Goal: Task Accomplishment & Management: Use online tool/utility

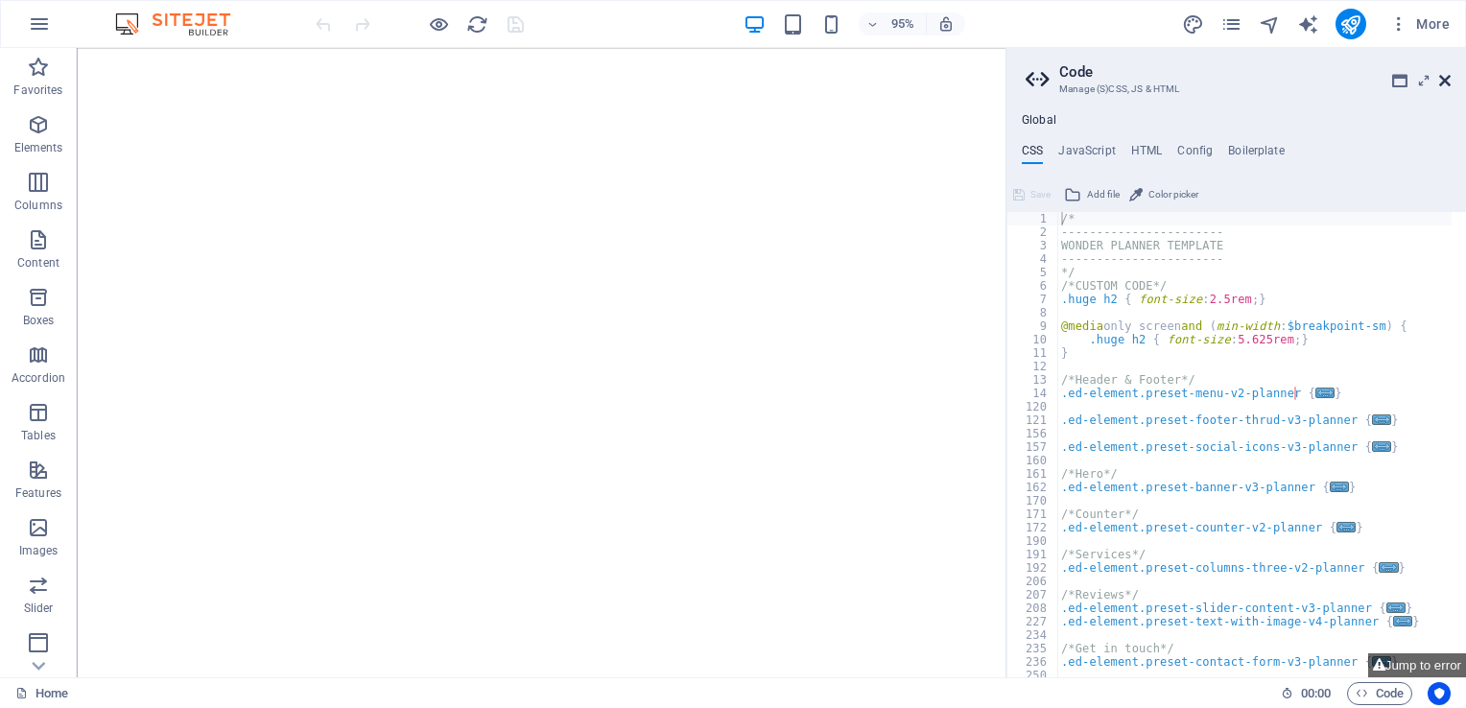
click at [1439, 79] on icon at bounding box center [1445, 80] width 12 height 15
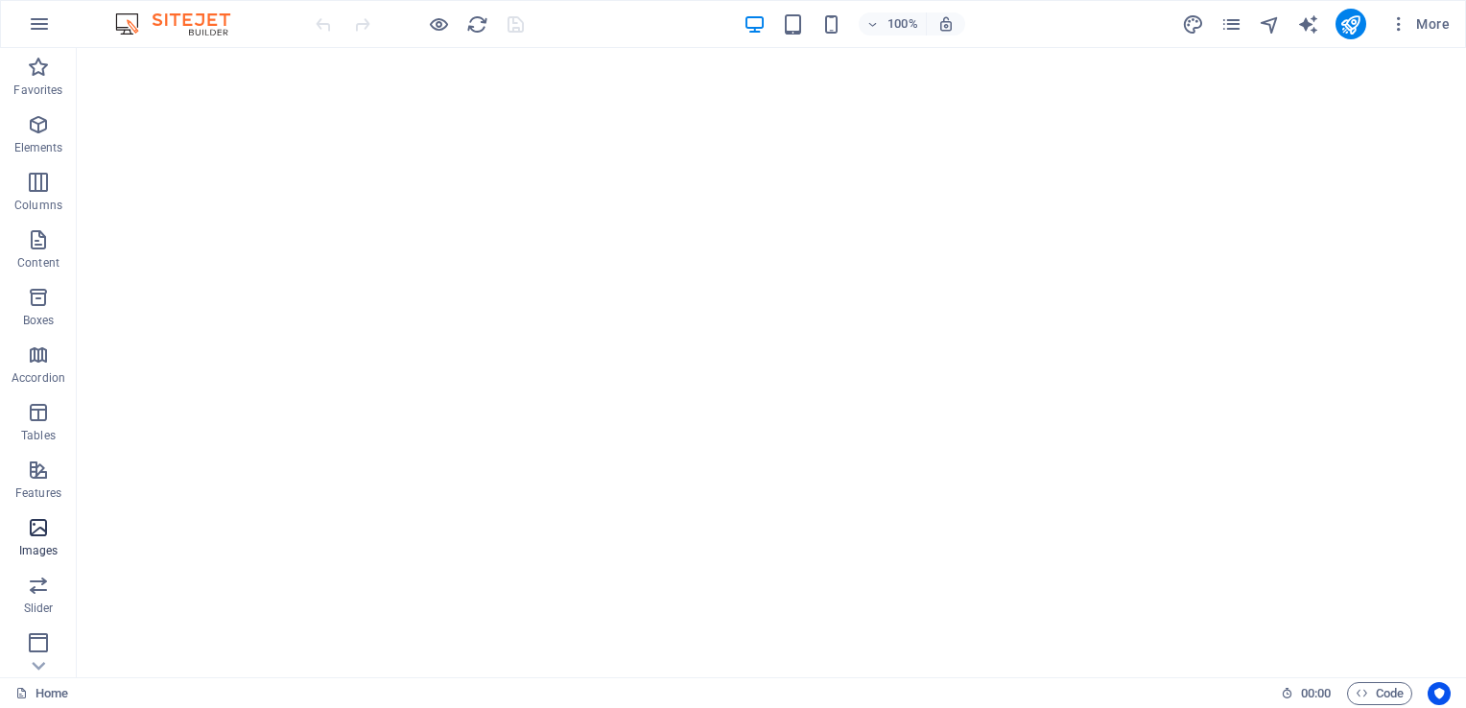
click at [36, 536] on icon "button" at bounding box center [38, 527] width 23 height 23
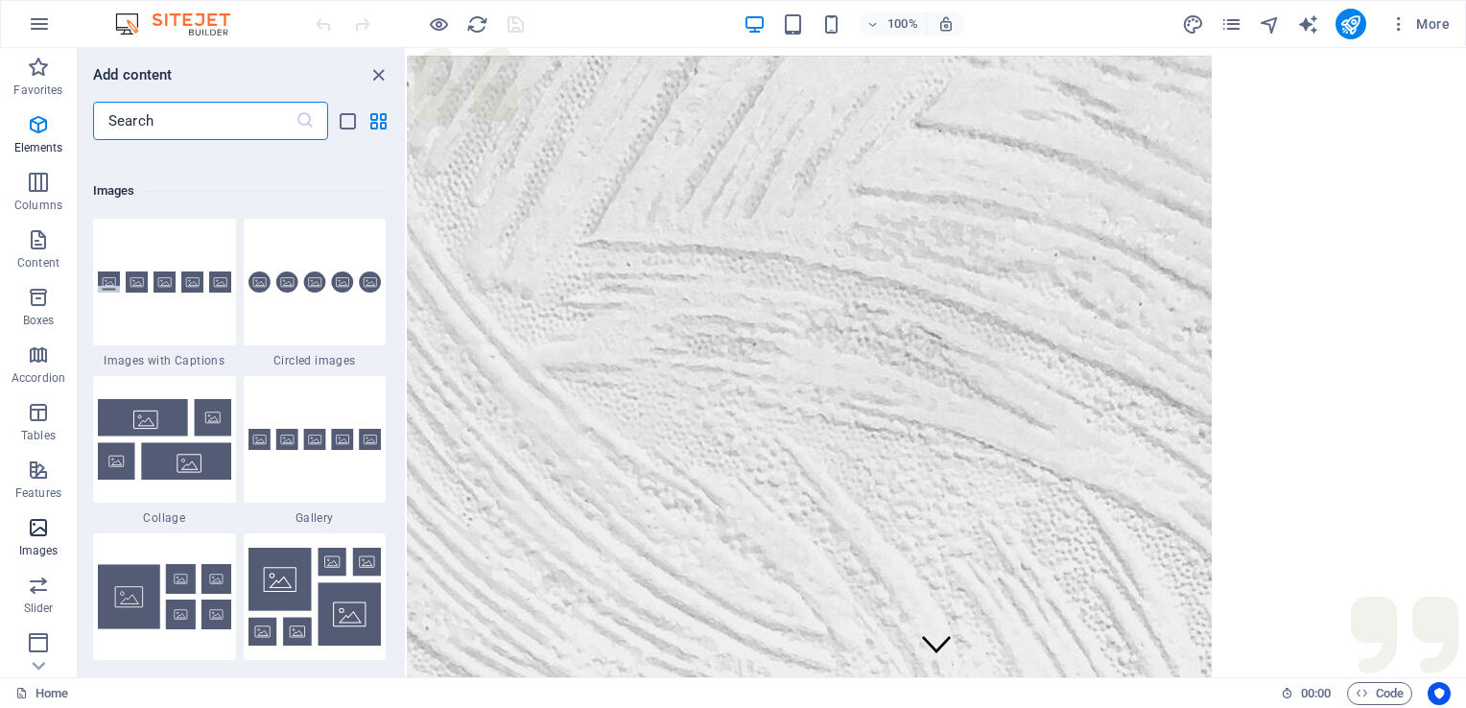
scroll to position [9730, 0]
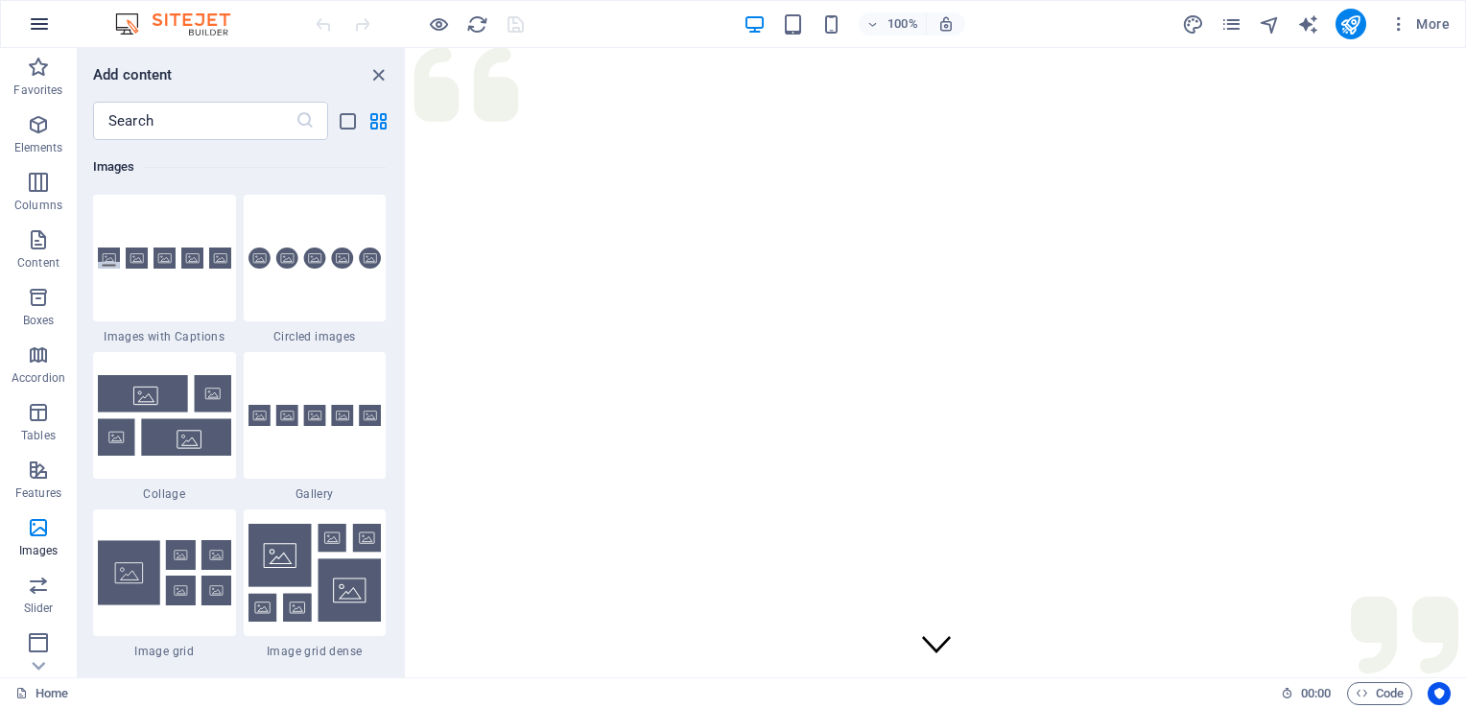
click at [46, 19] on icon "button" at bounding box center [39, 23] width 23 height 23
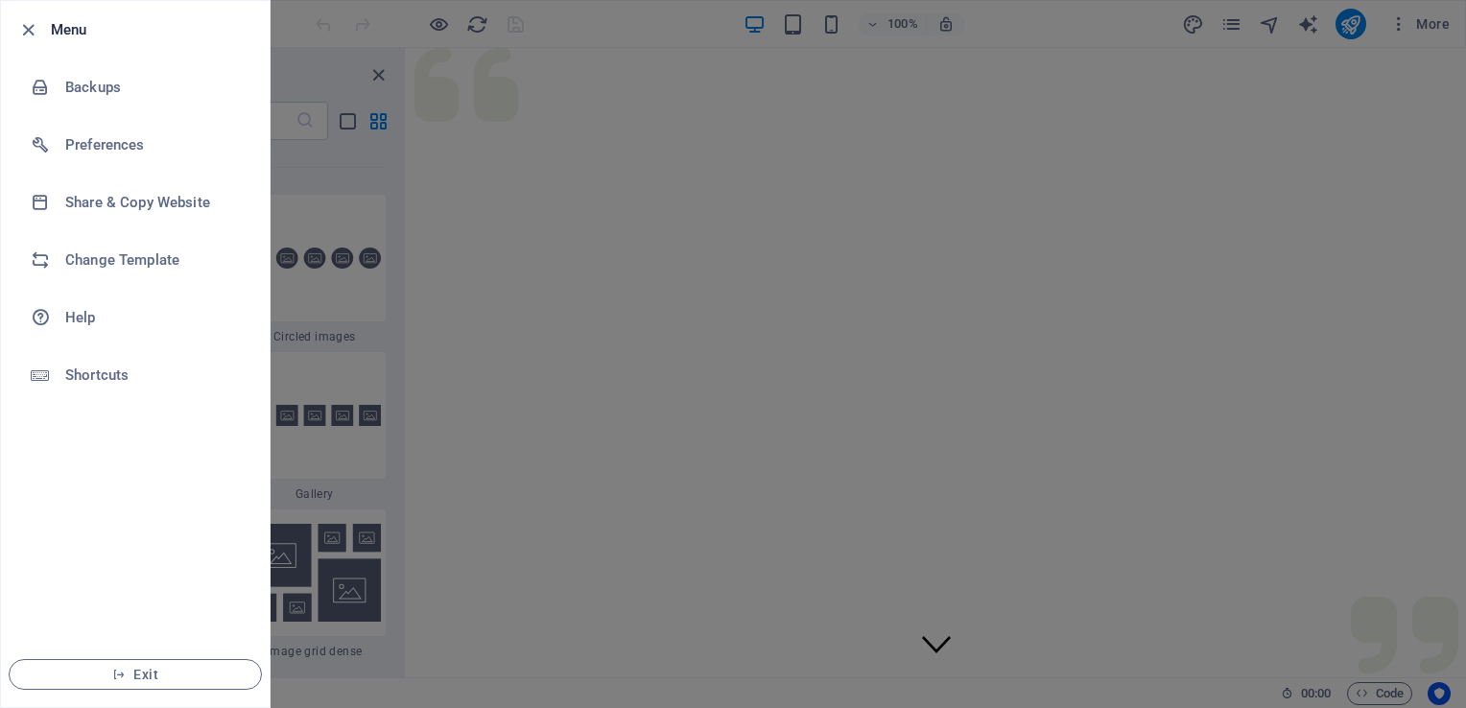
click at [46, 19] on div at bounding box center [33, 29] width 35 height 23
click at [29, 32] on icon "button" at bounding box center [28, 30] width 22 height 22
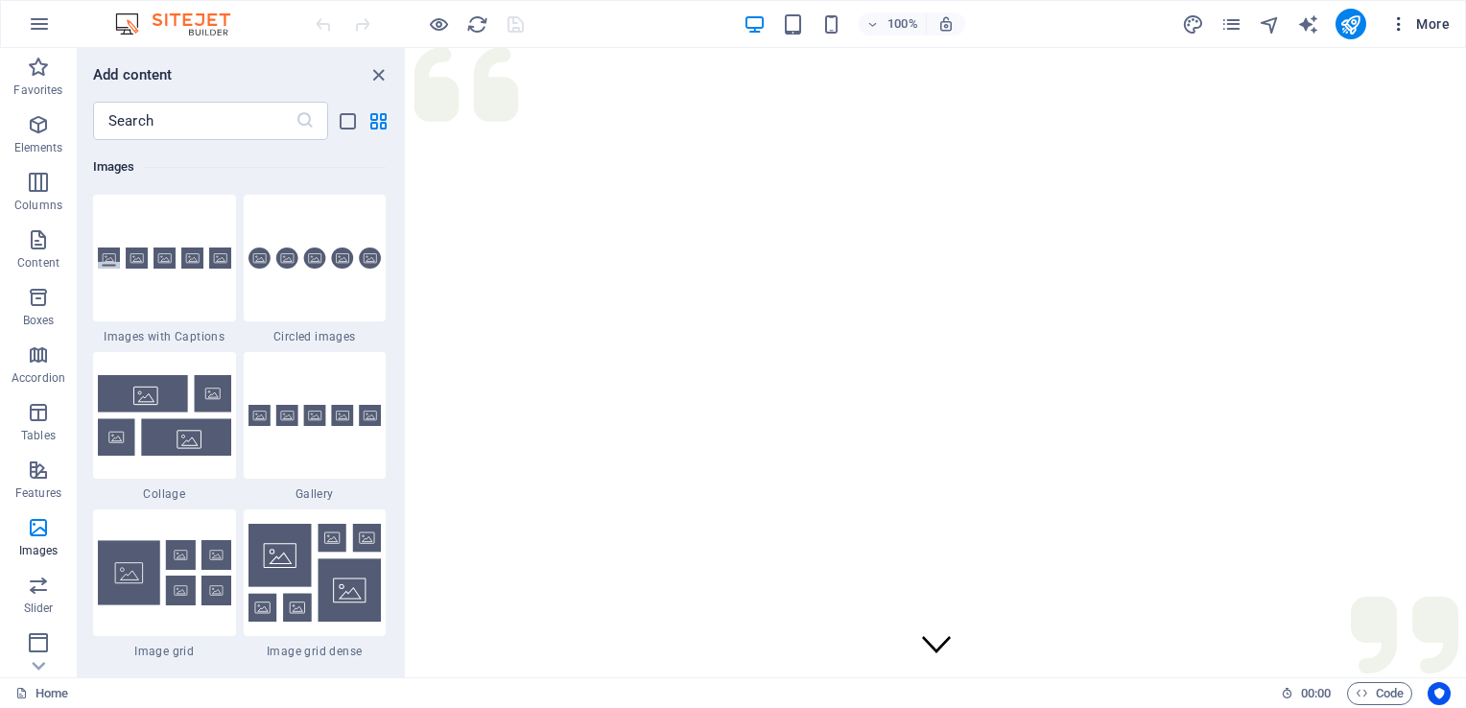
click at [1407, 26] on icon "button" at bounding box center [1398, 23] width 19 height 19
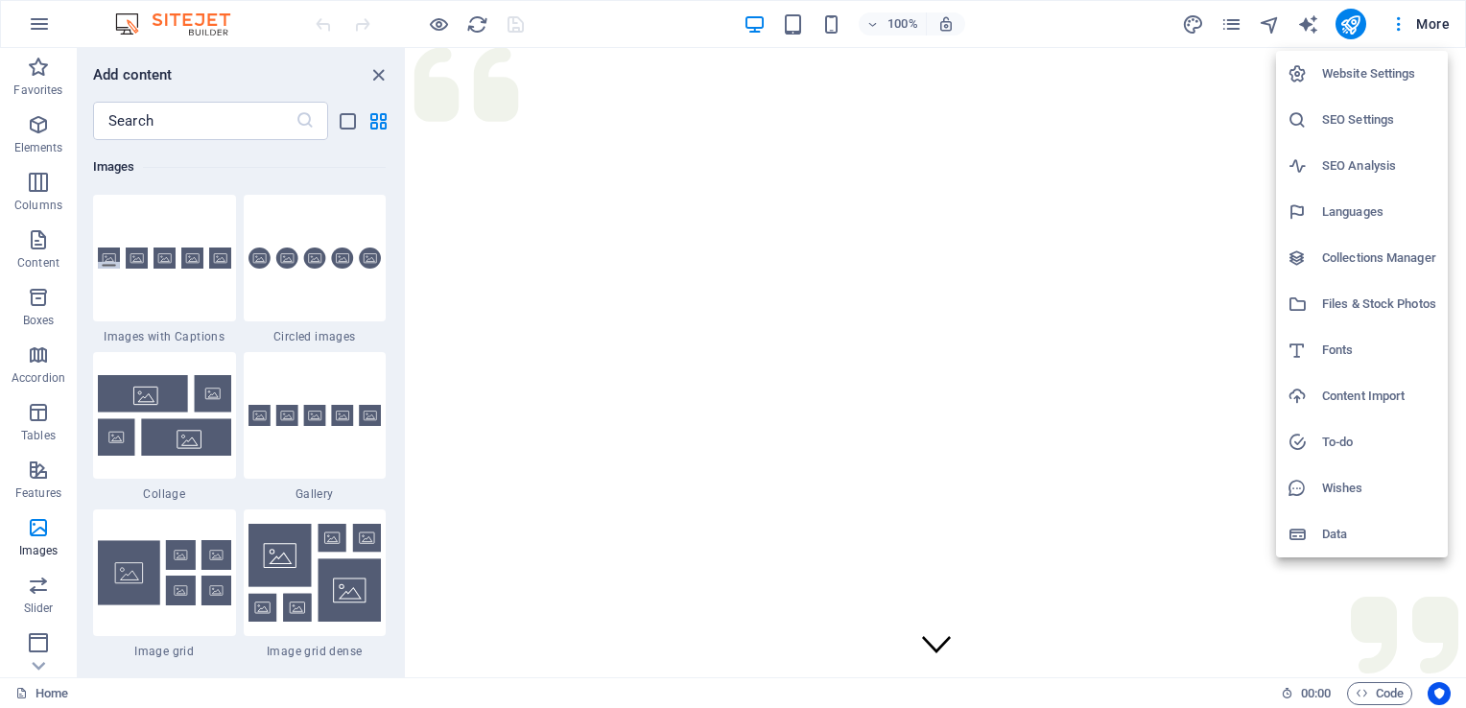
click at [1397, 295] on li "Files & Stock Photos" at bounding box center [1362, 304] width 172 height 46
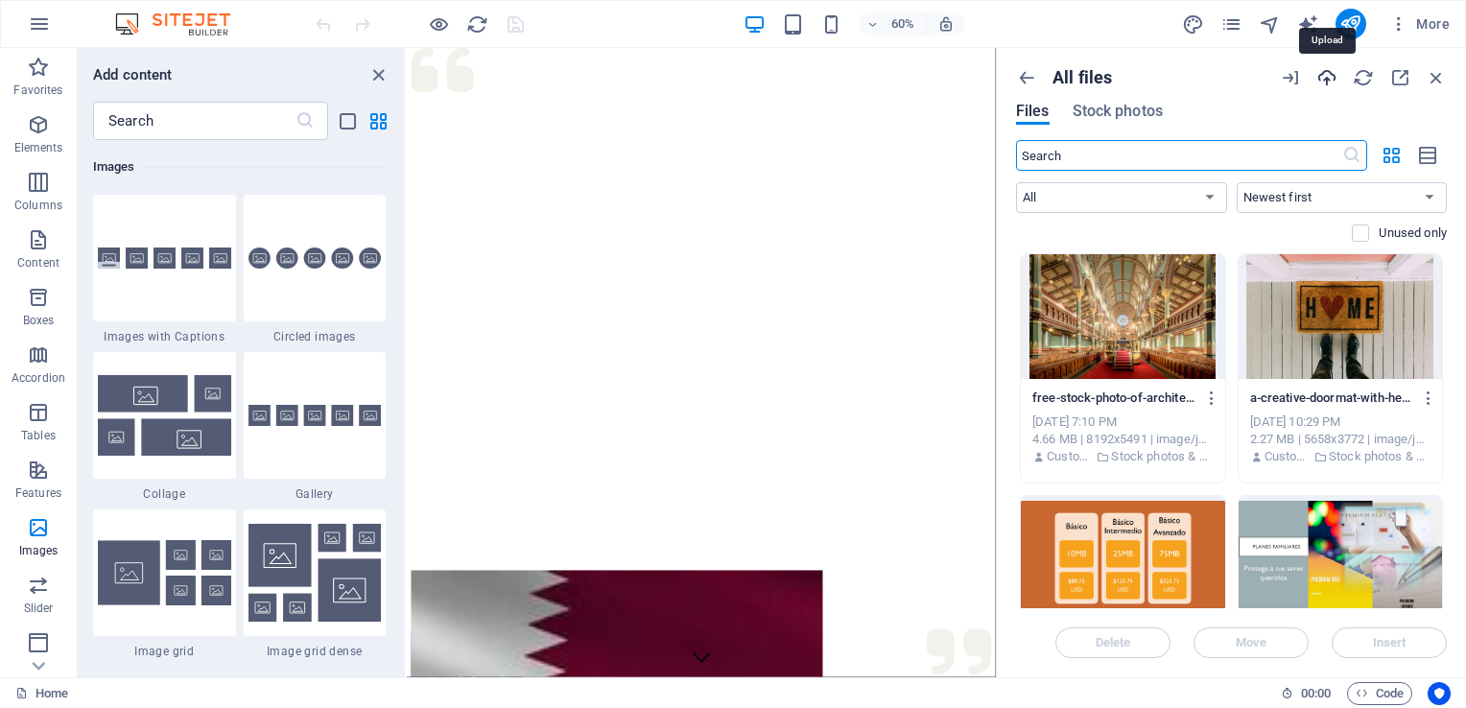
click at [1324, 83] on icon "button" at bounding box center [1326, 77] width 21 height 21
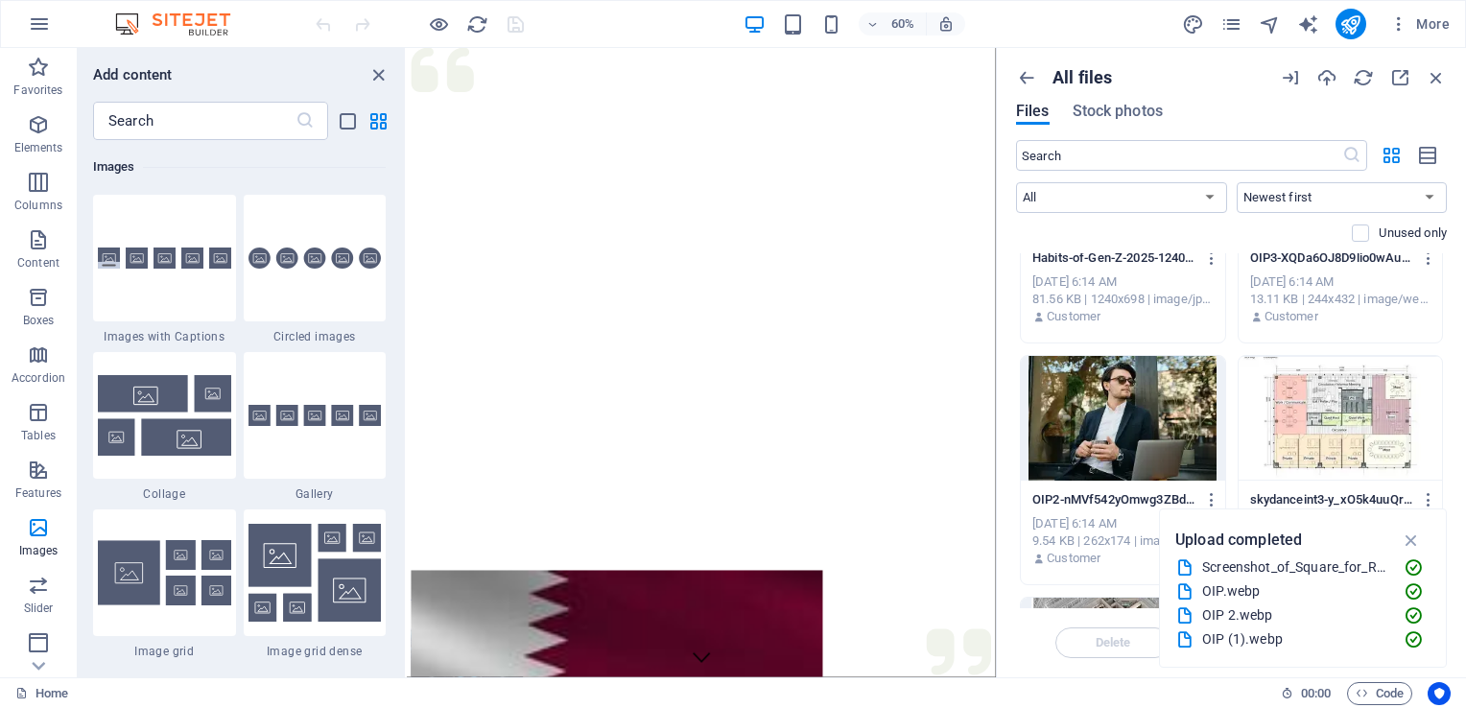
scroll to position [480, 0]
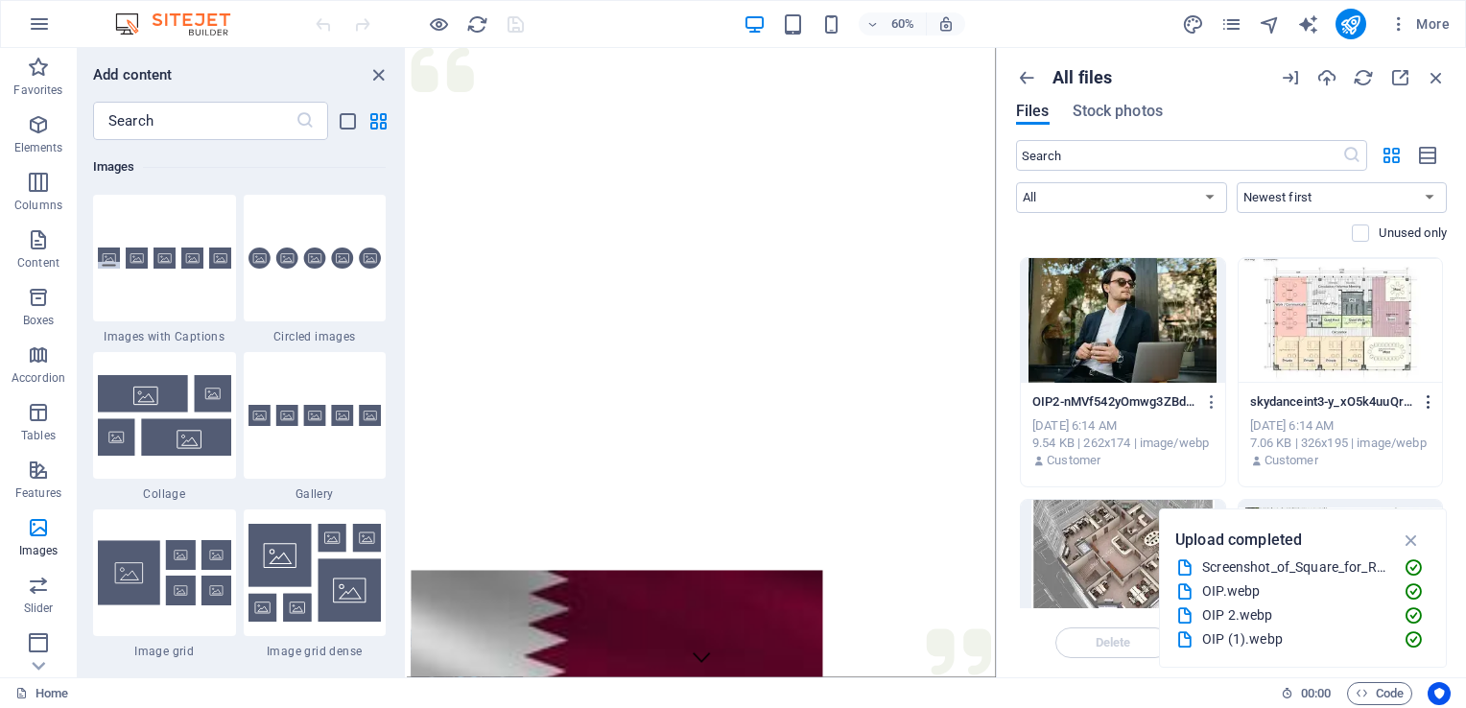
click at [1423, 400] on icon "button" at bounding box center [1429, 401] width 18 height 17
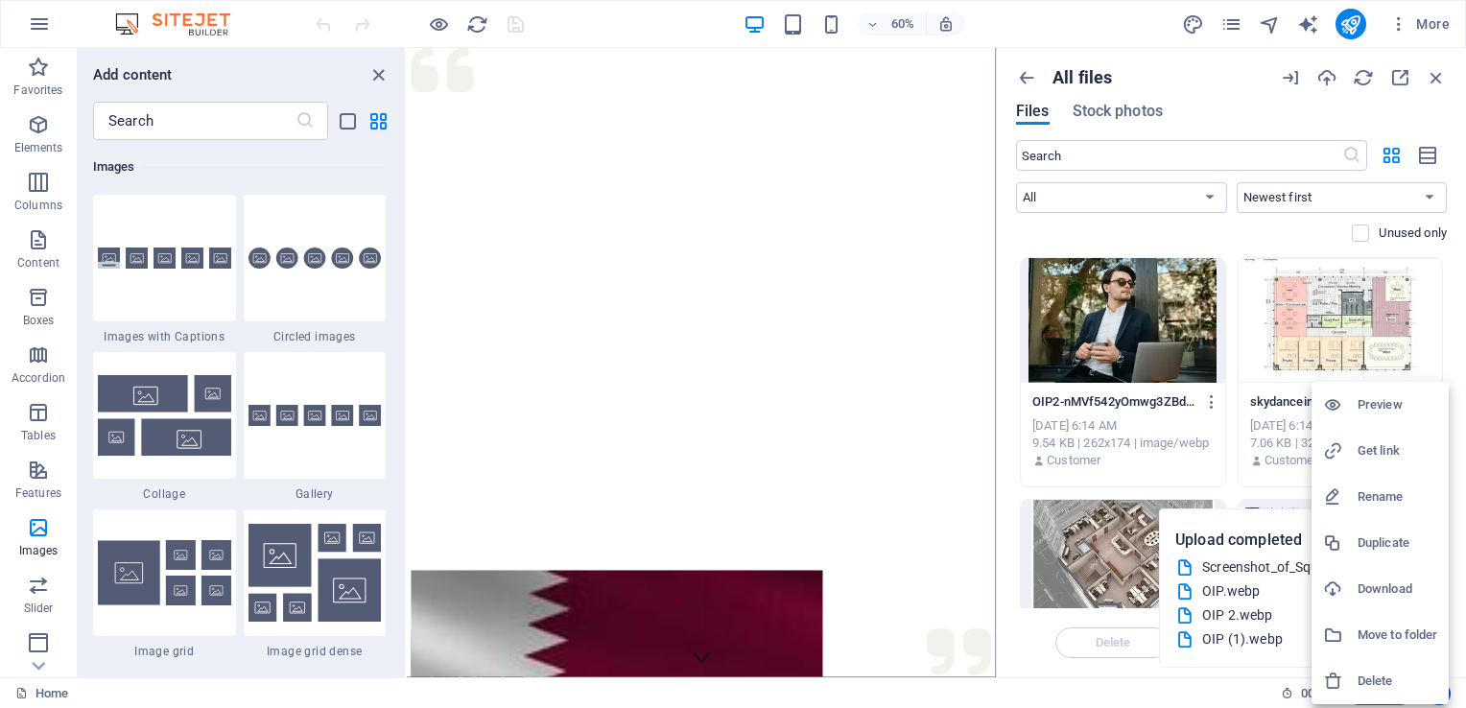
click at [1361, 666] on li "Delete" at bounding box center [1380, 681] width 137 height 46
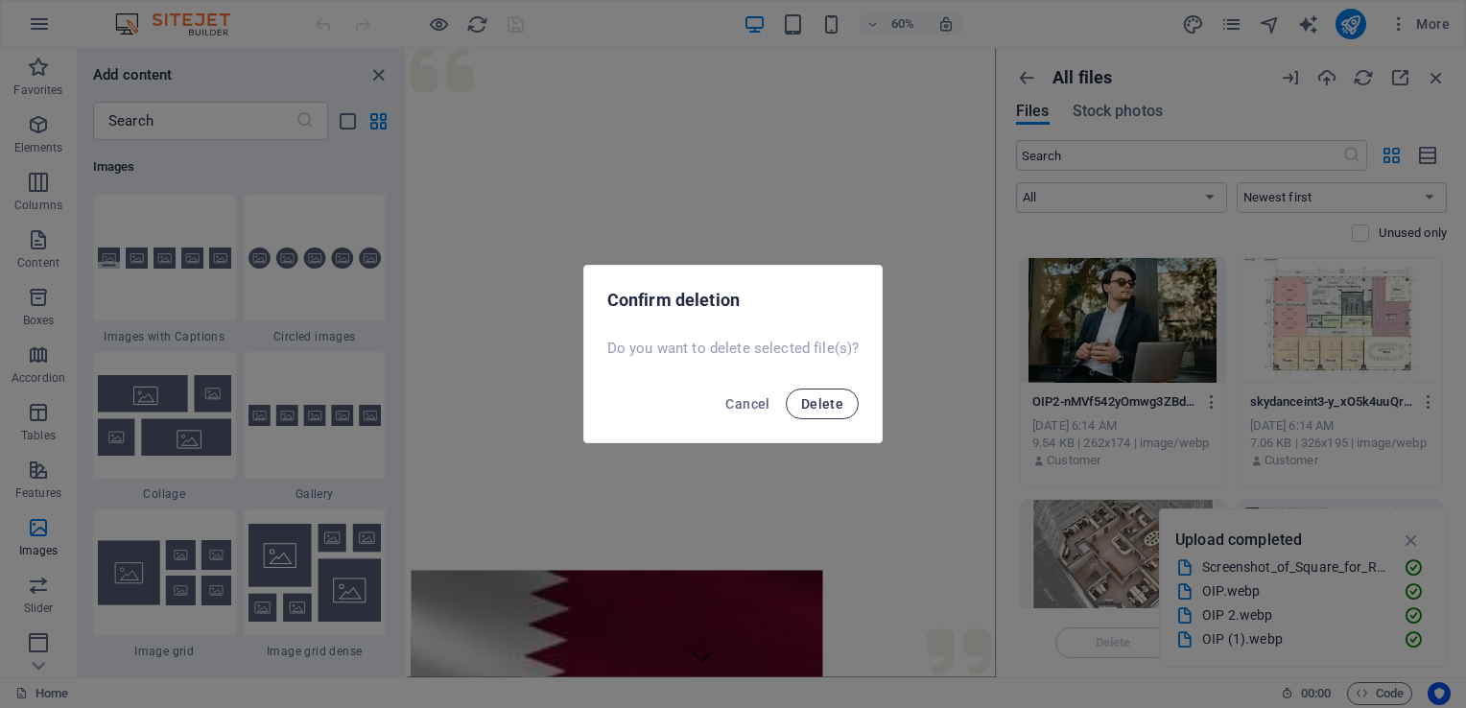
click at [814, 409] on span "Delete" at bounding box center [822, 403] width 42 height 15
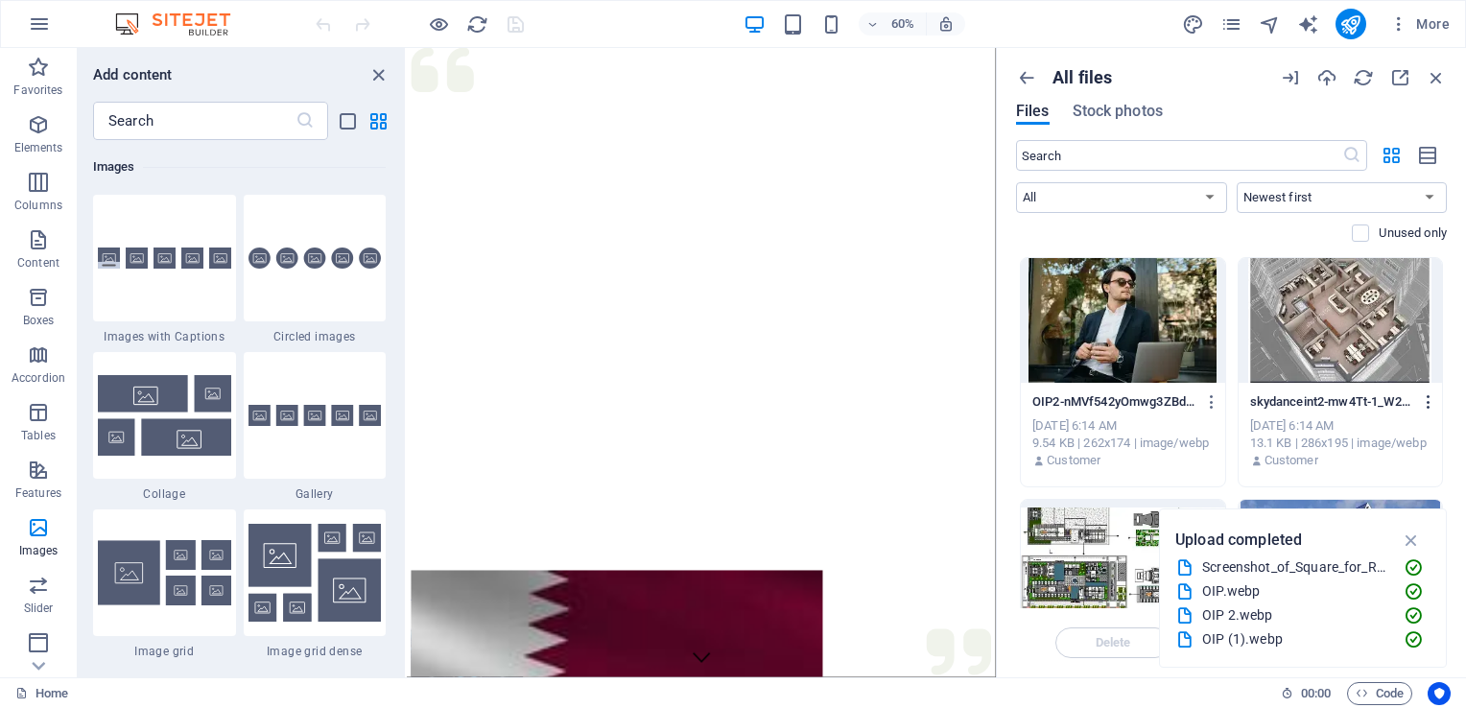
click at [1424, 406] on icon "button" at bounding box center [1429, 401] width 18 height 17
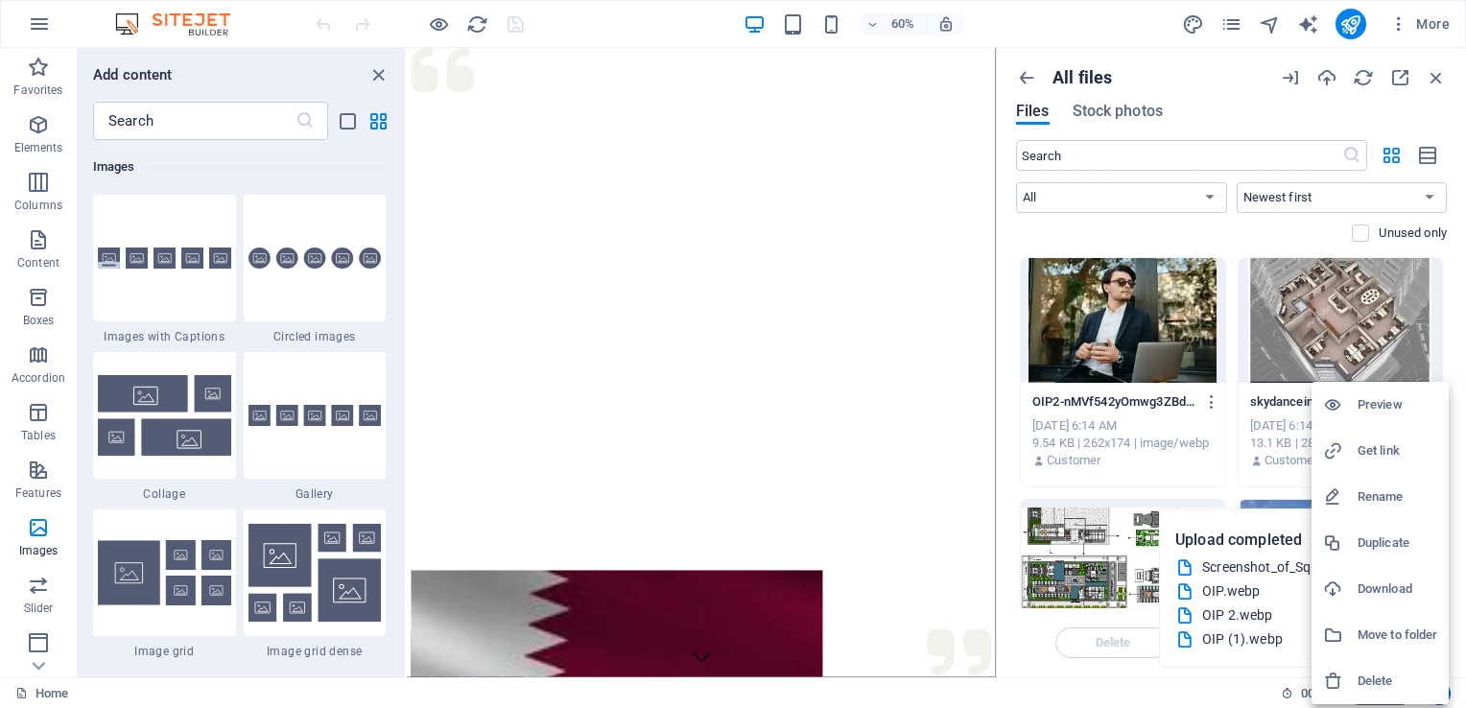
click at [1349, 670] on li "Delete" at bounding box center [1380, 681] width 137 height 46
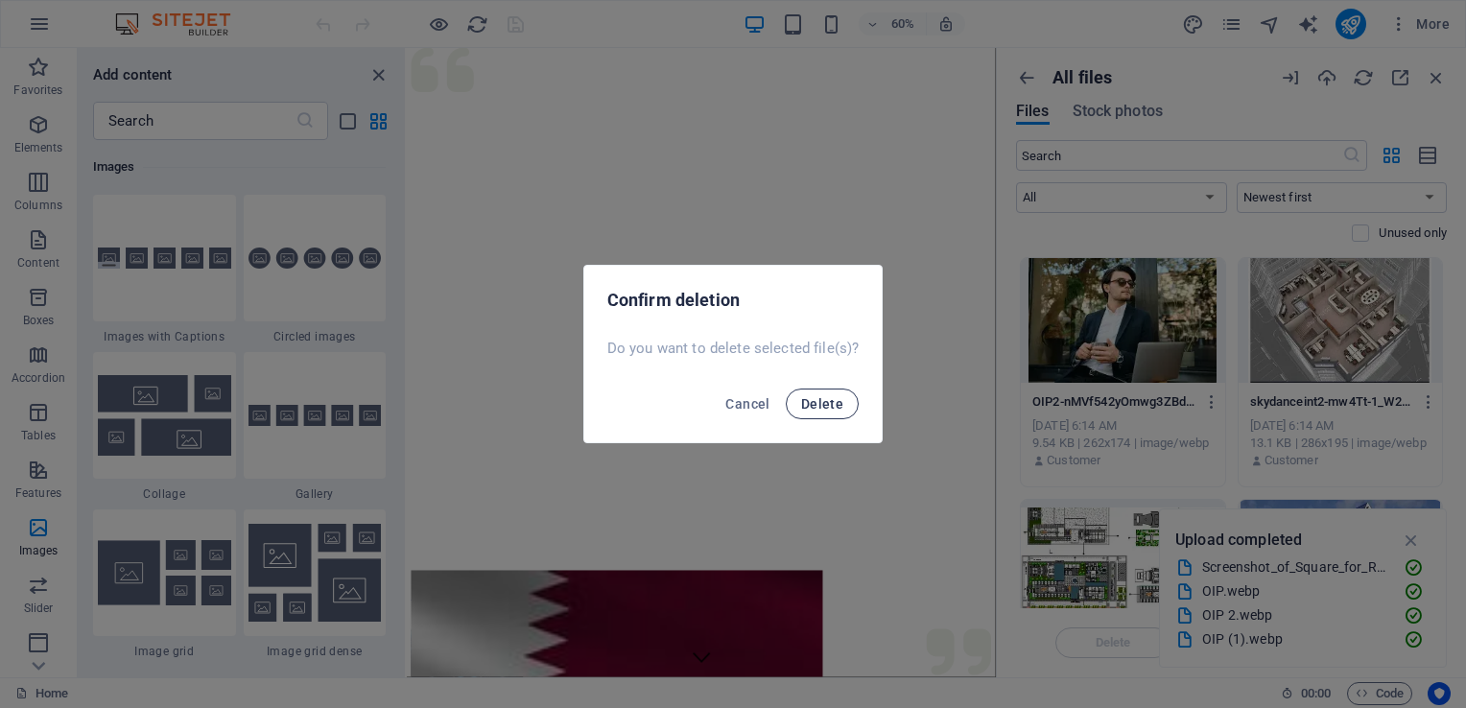
click at [805, 396] on span "Delete" at bounding box center [822, 403] width 42 height 15
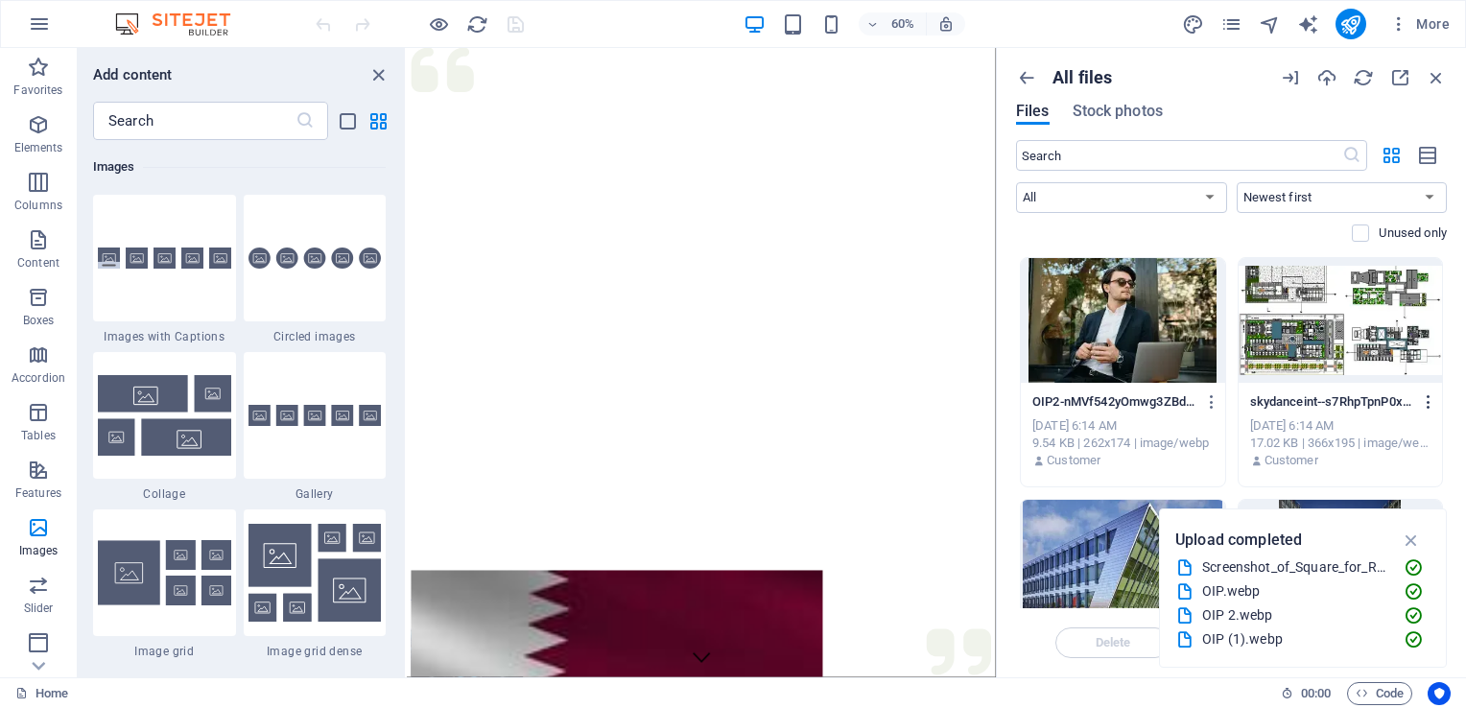
click at [1428, 408] on icon "button" at bounding box center [1429, 401] width 18 height 17
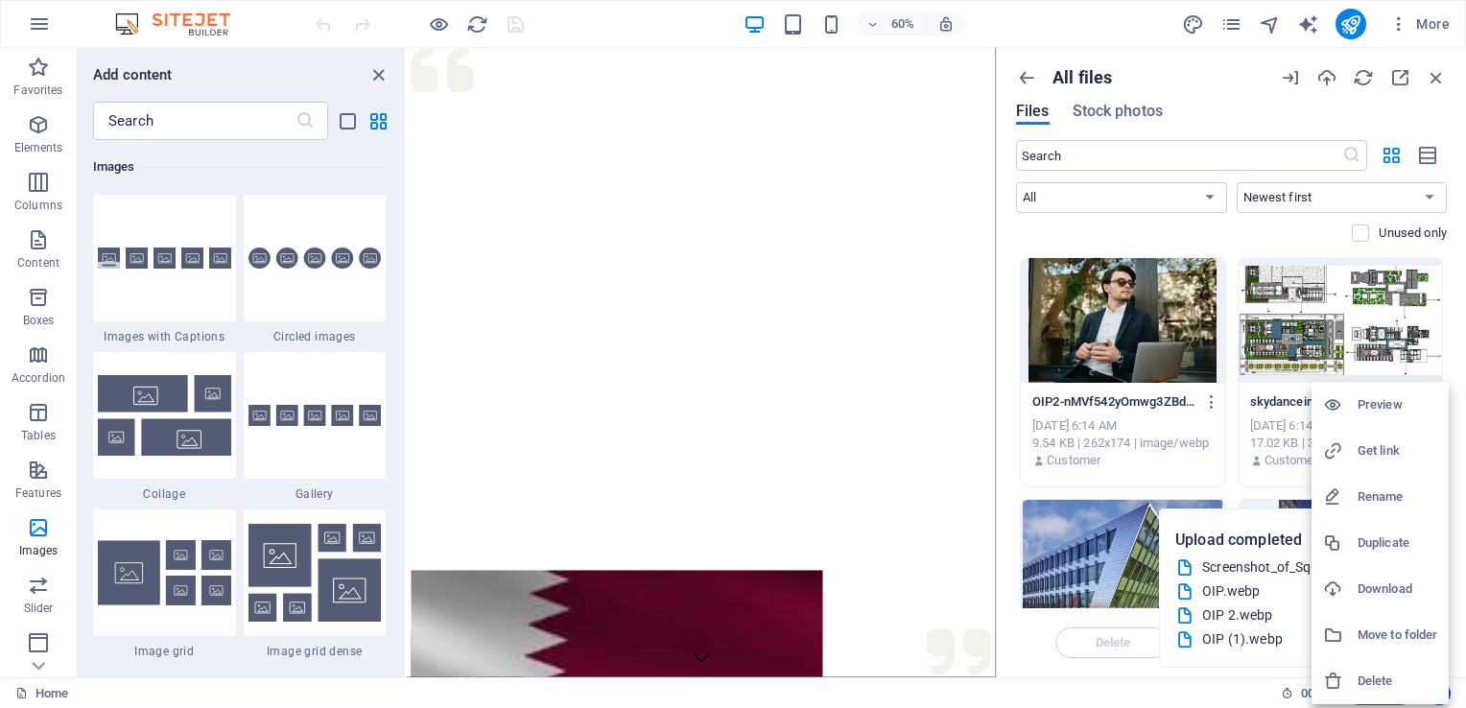
click at [1371, 673] on li "Delete" at bounding box center [1380, 681] width 137 height 46
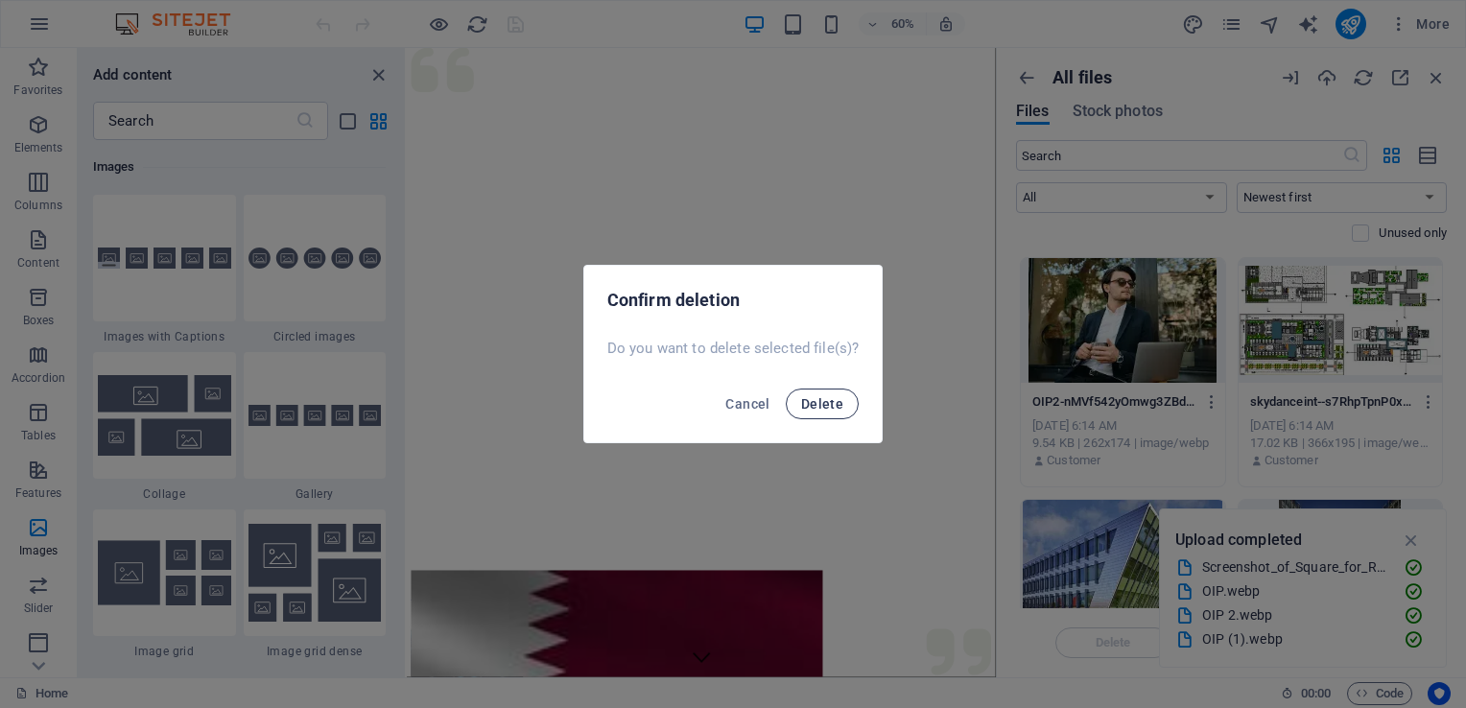
click at [805, 408] on span "Delete" at bounding box center [822, 403] width 42 height 15
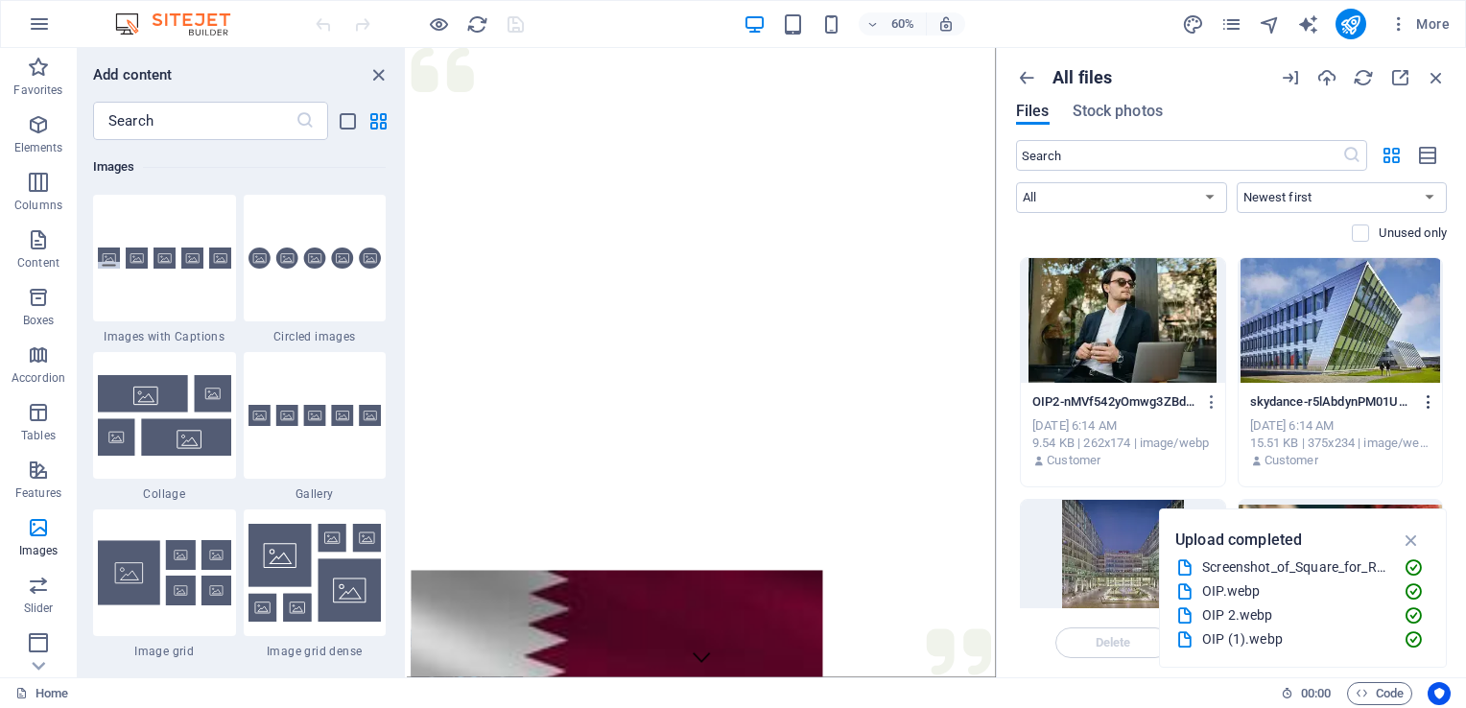
click at [1428, 397] on icon "button" at bounding box center [1429, 401] width 18 height 17
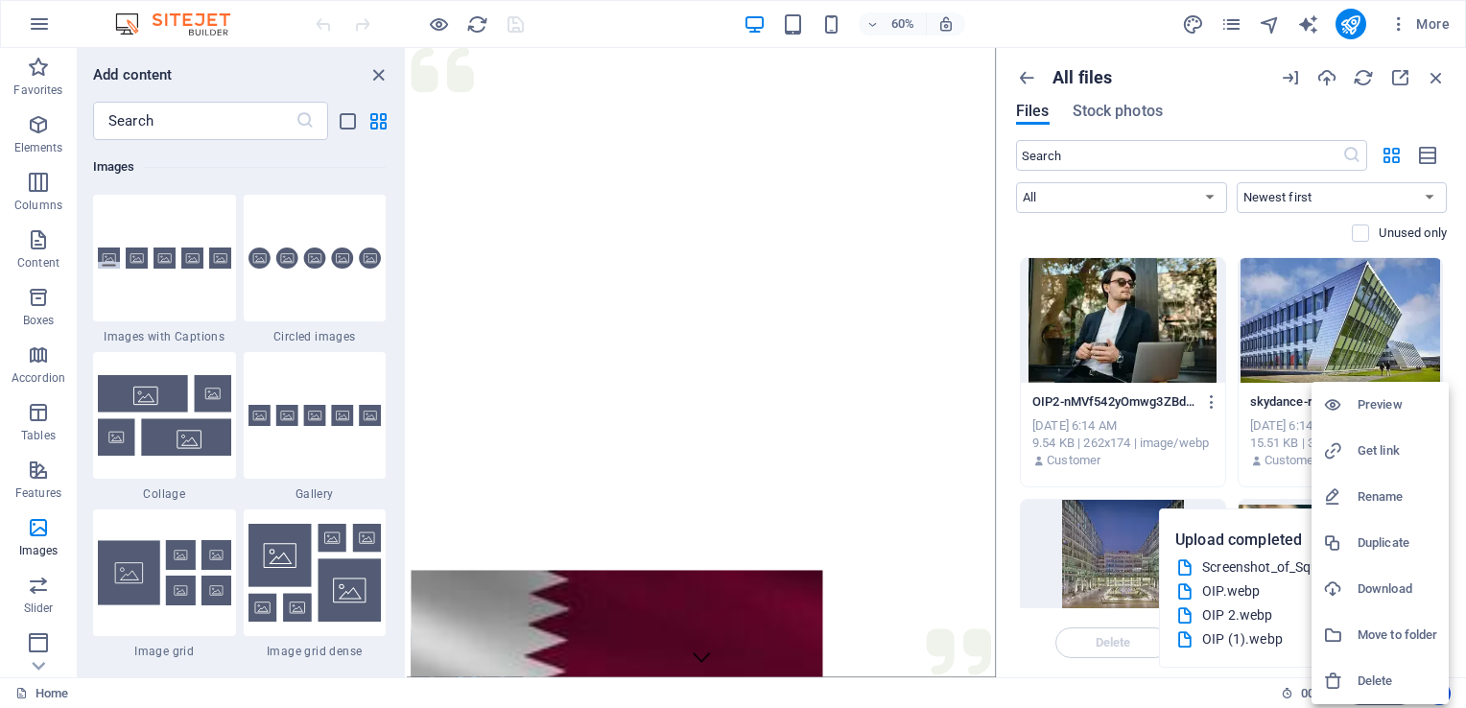
click at [1364, 679] on h6 "Delete" at bounding box center [1398, 681] width 80 height 23
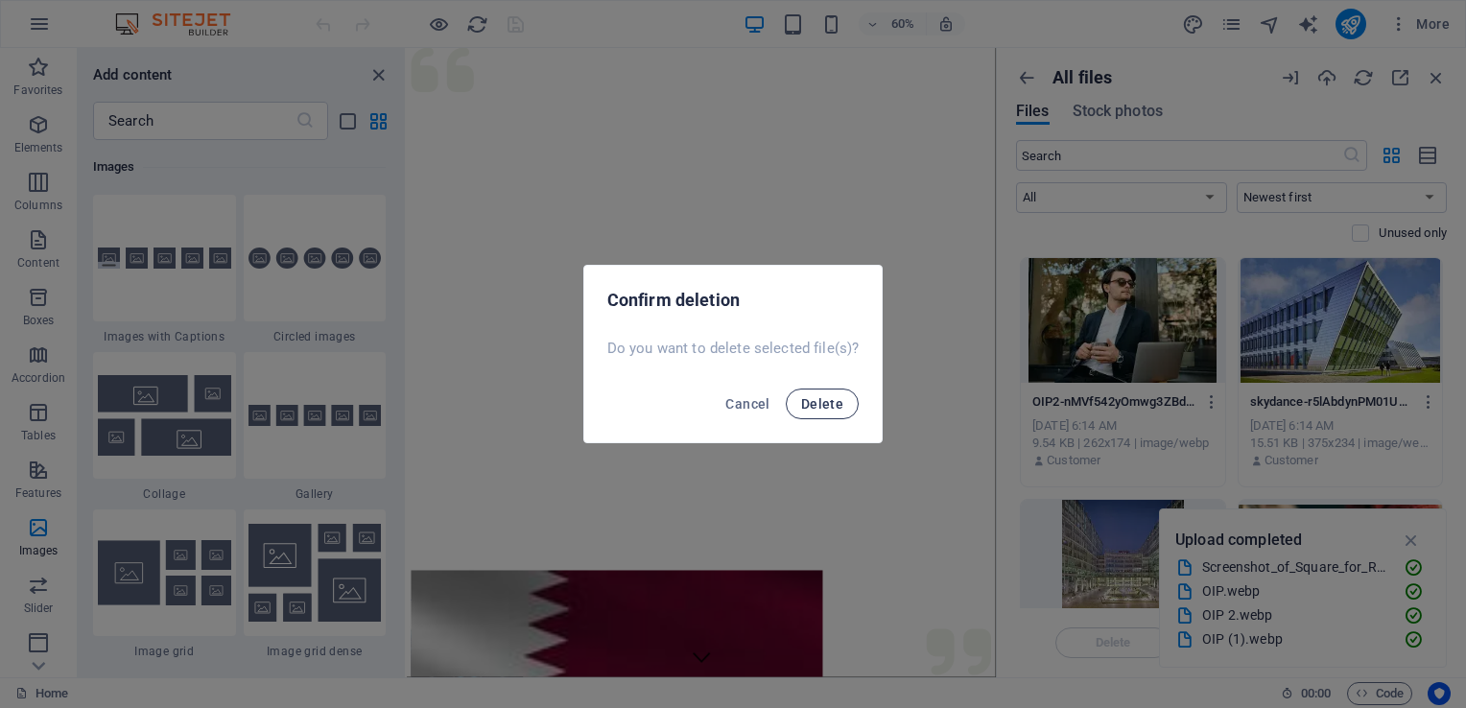
click at [821, 403] on span "Delete" at bounding box center [822, 403] width 42 height 15
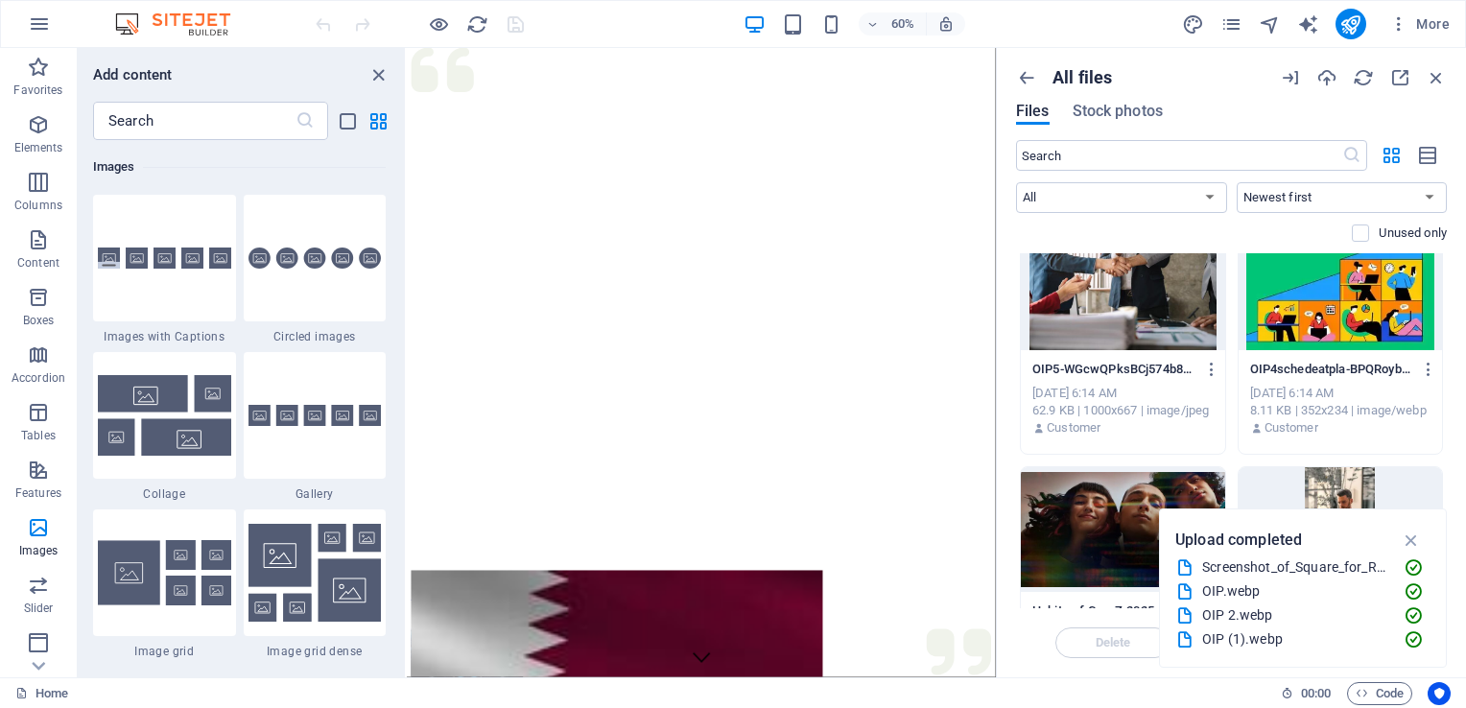
scroll to position [0, 0]
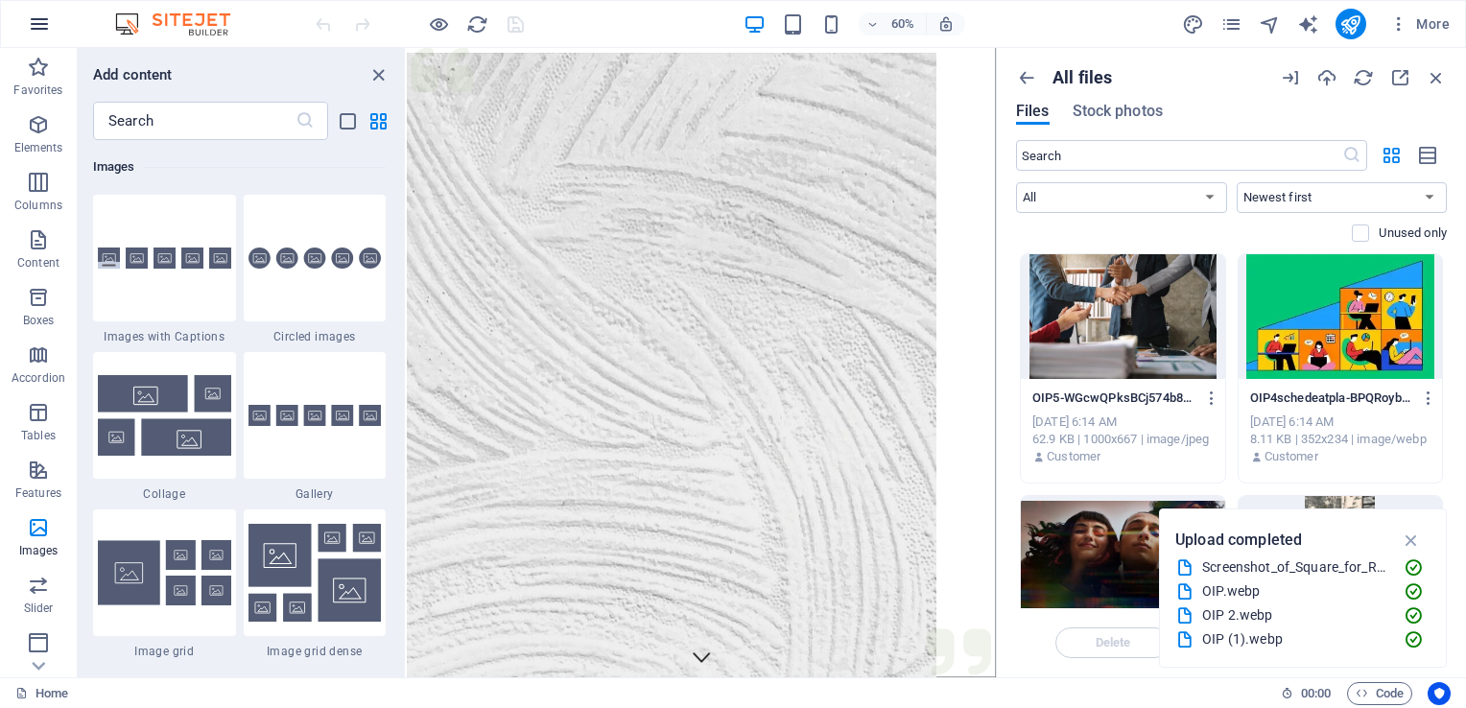
click at [35, 21] on icon "button" at bounding box center [39, 23] width 23 height 23
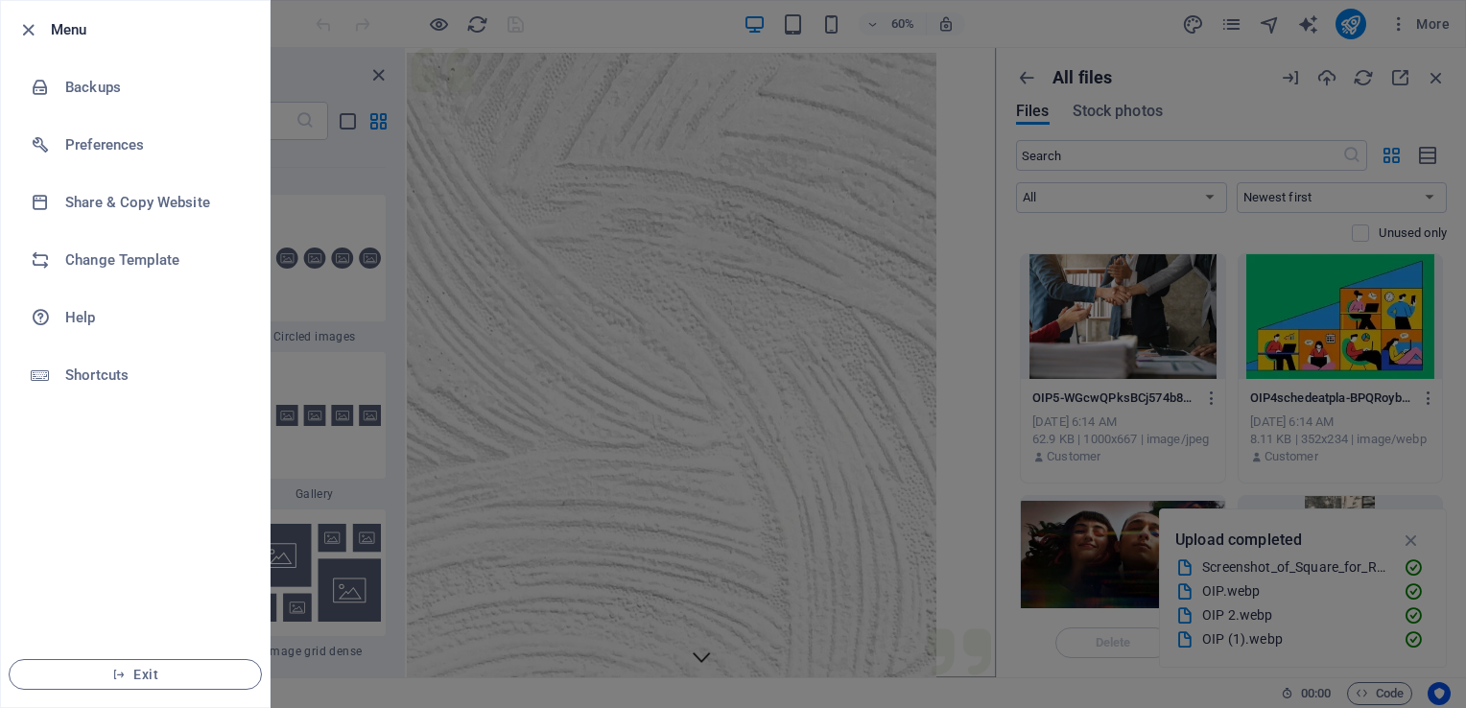
click at [310, 25] on div at bounding box center [733, 354] width 1466 height 708
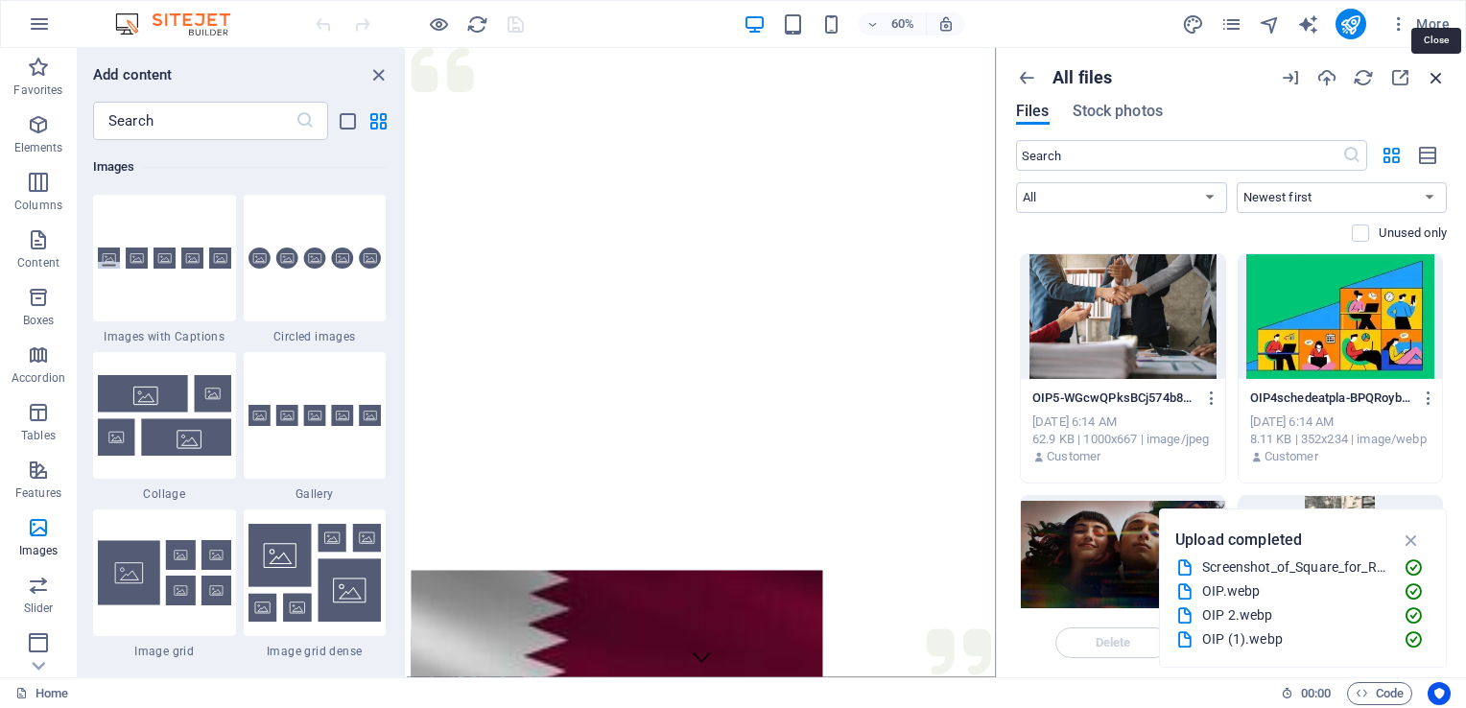
click at [1432, 76] on icon "button" at bounding box center [1436, 77] width 21 height 21
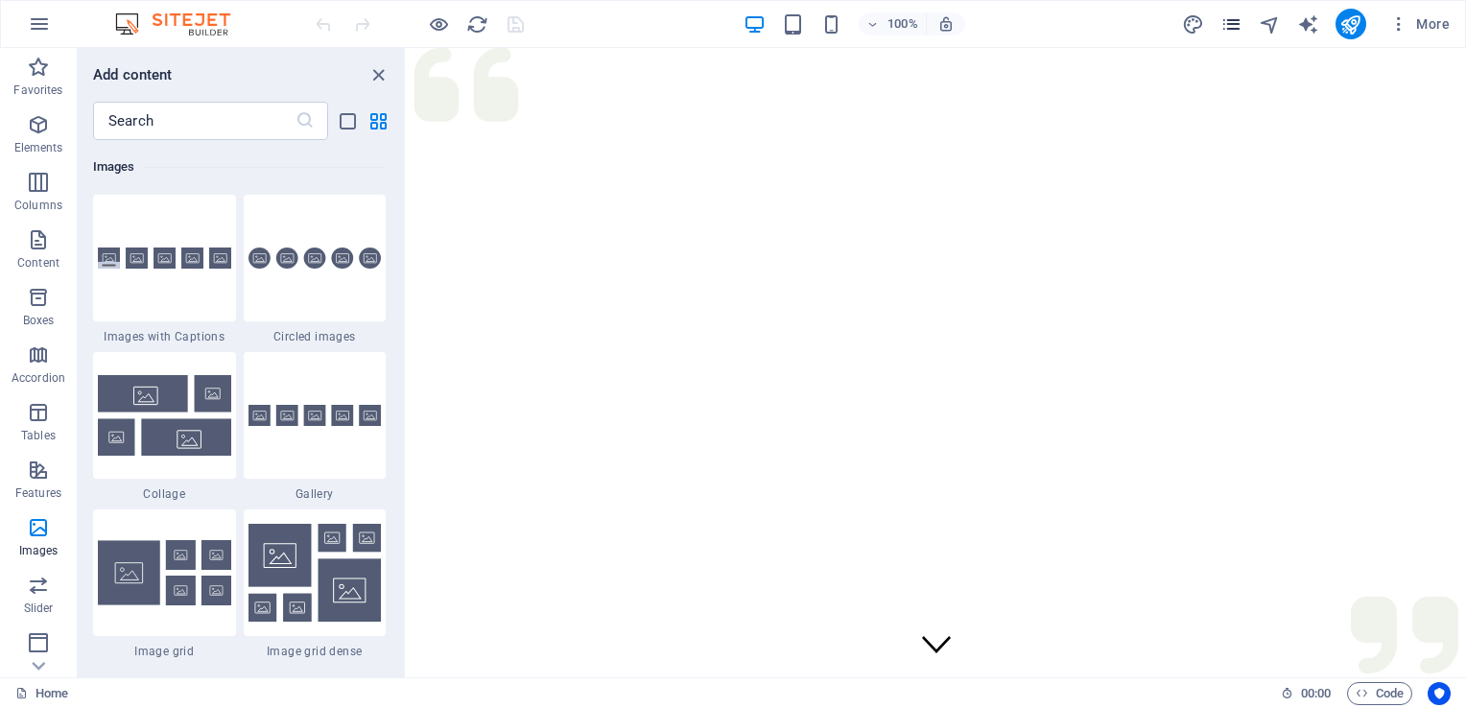
click at [1243, 12] on div "More" at bounding box center [1319, 24] width 275 height 31
click at [1240, 21] on icon "pages" at bounding box center [1232, 24] width 22 height 22
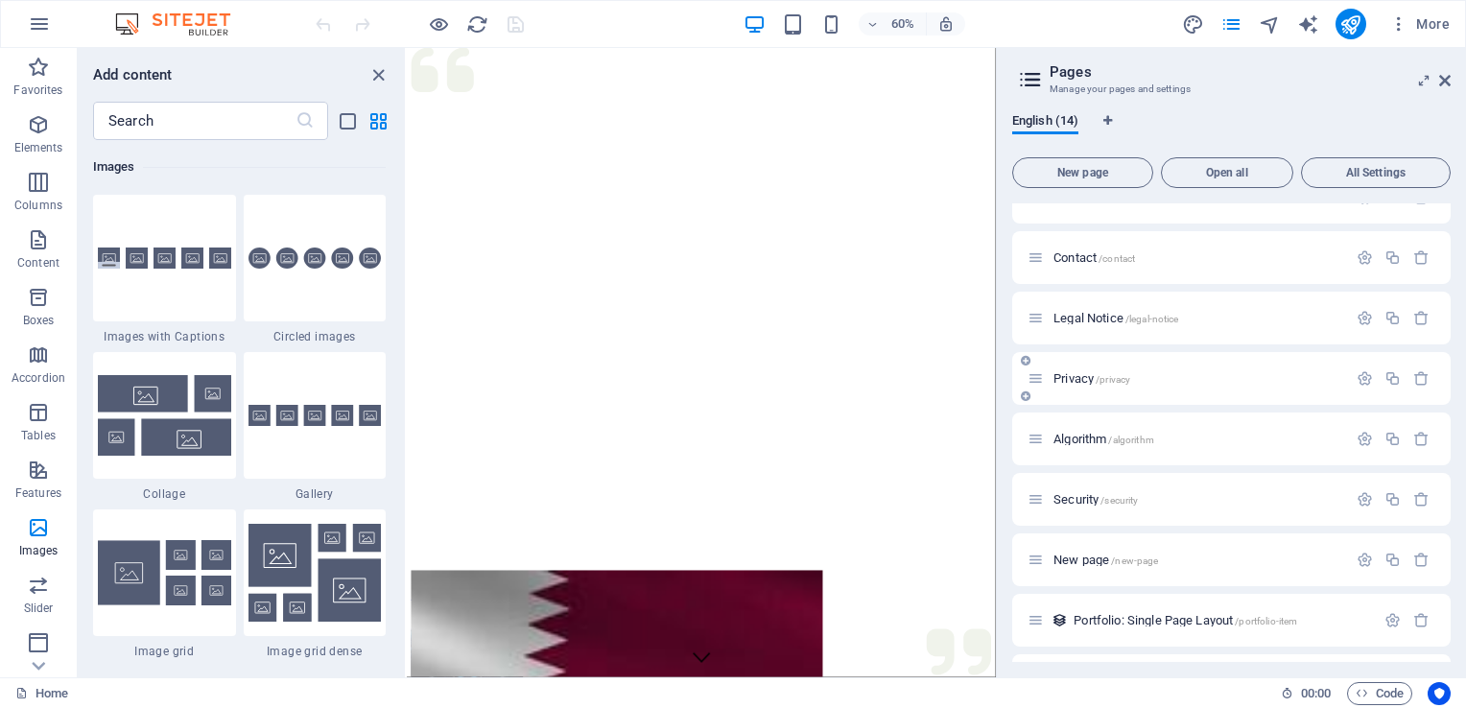
scroll to position [388, 0]
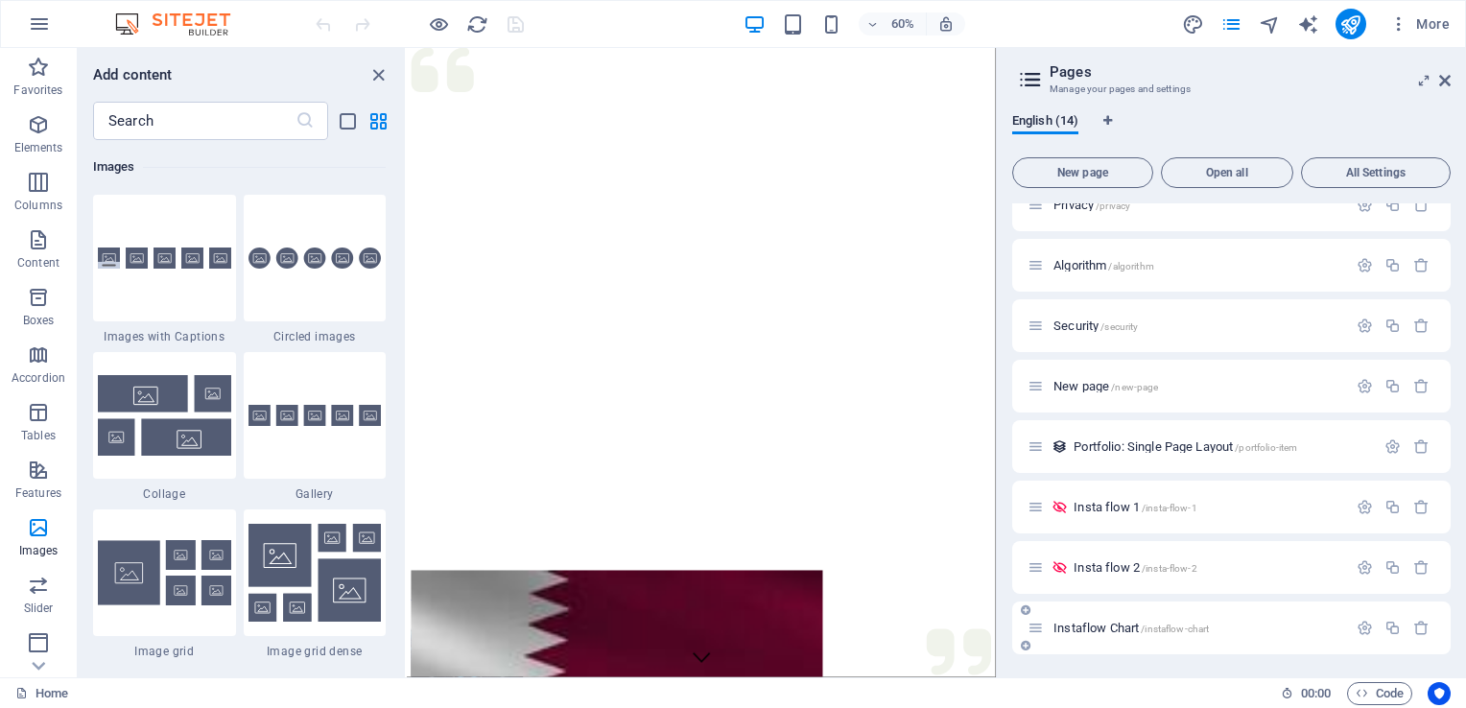
click at [1115, 632] on span "Instaflow Chart /instaflow-chart" at bounding box center [1131, 628] width 155 height 14
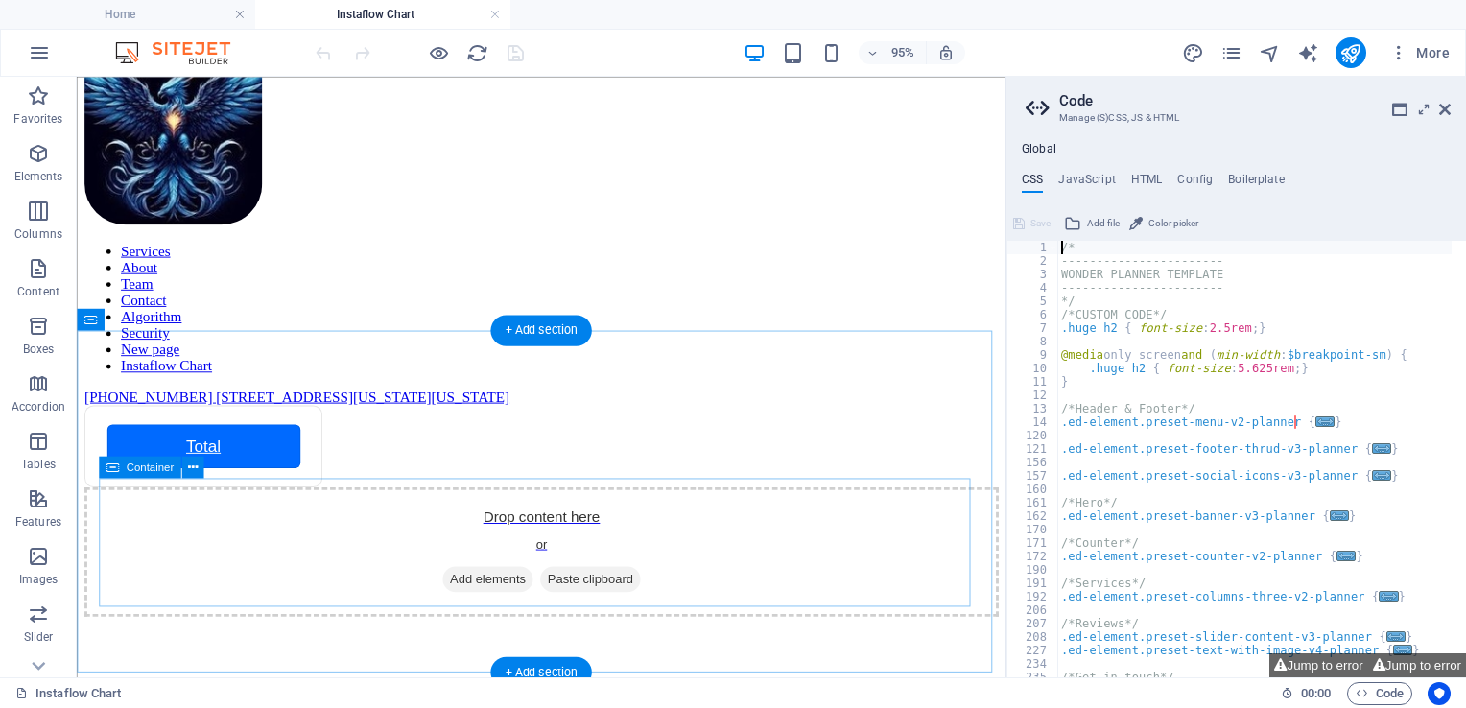
scroll to position [50, 0]
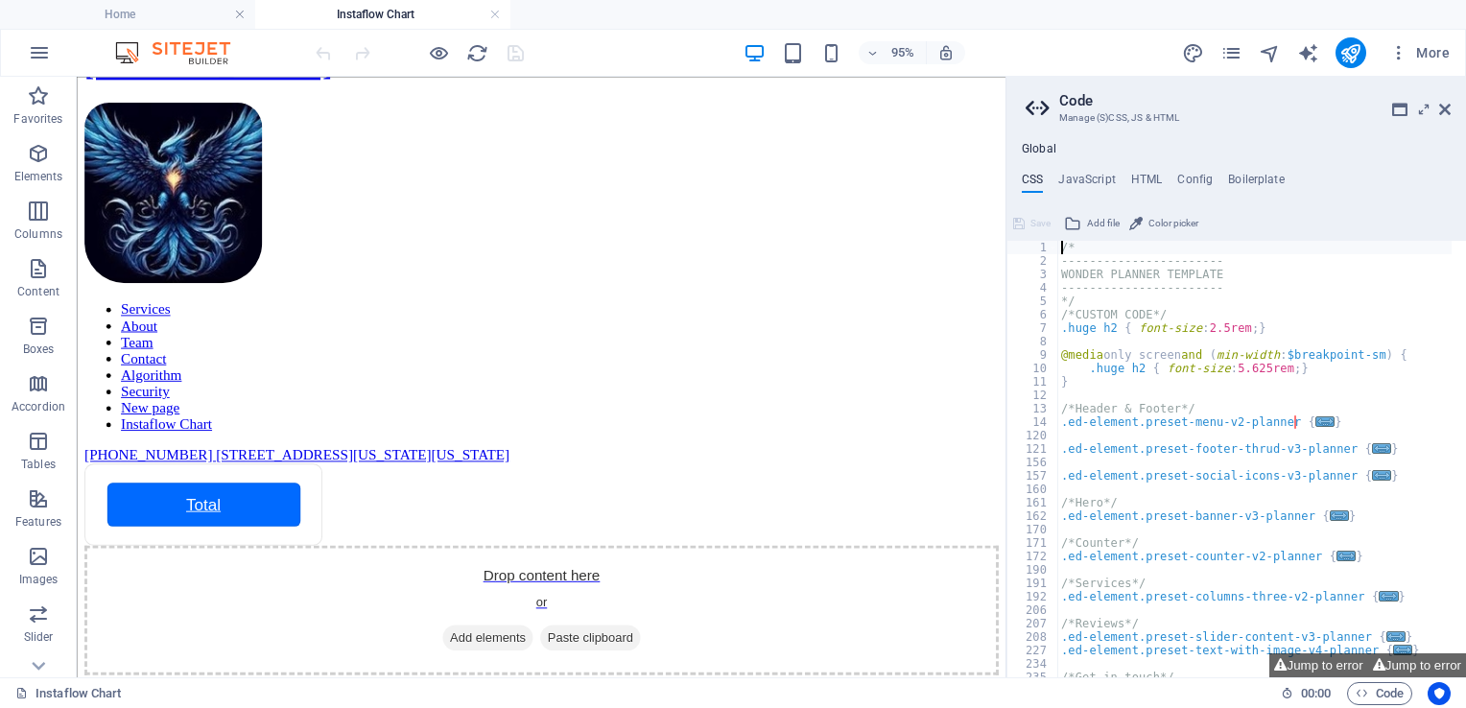
click at [1451, 114] on aside "Code Manage (S)CSS, JS & HTML Global CSS JavaScript HTML Config Boilerplate /* …" at bounding box center [1236, 377] width 461 height 601
drag, startPoint x: 1448, startPoint y: 112, endPoint x: 1370, endPoint y: 36, distance: 109.2
click at [1448, 112] on icon at bounding box center [1445, 109] width 12 height 15
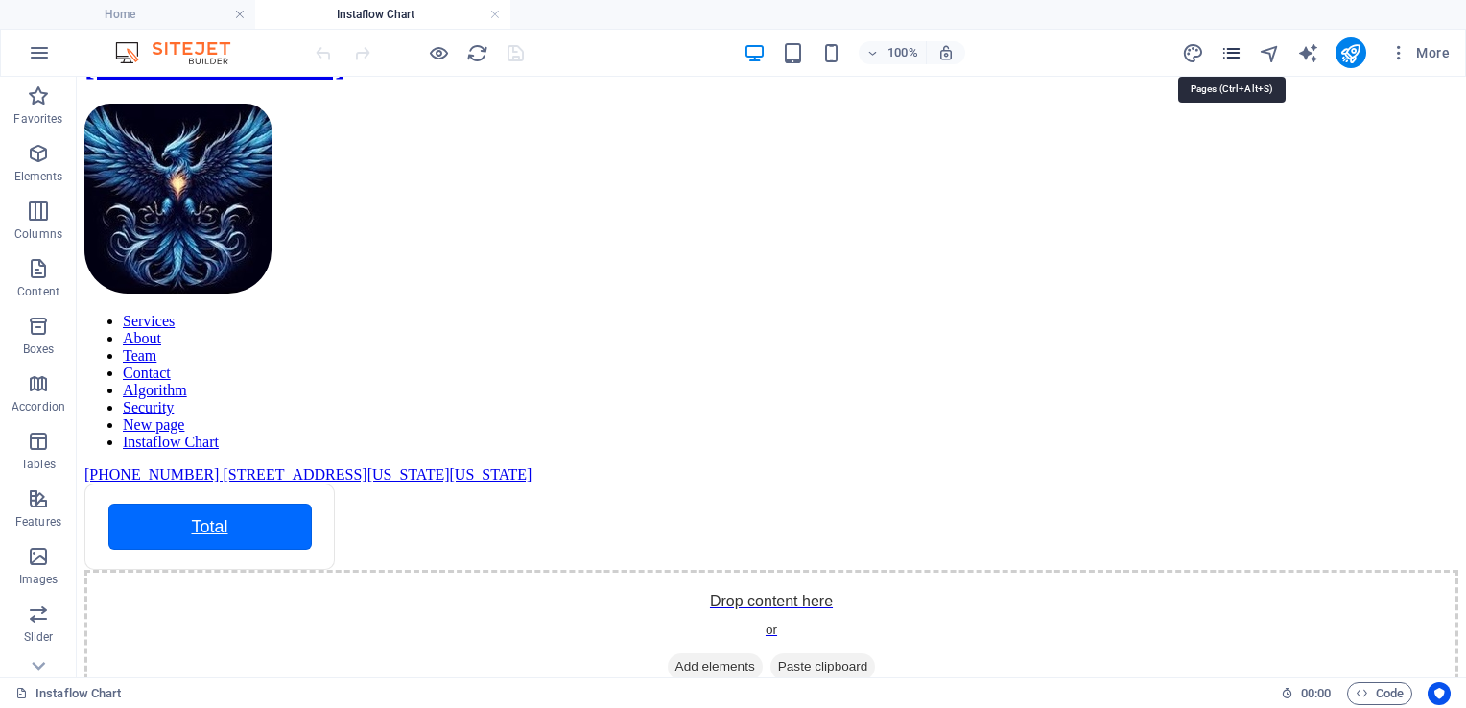
click at [1238, 58] on icon "pages" at bounding box center [1232, 53] width 22 height 22
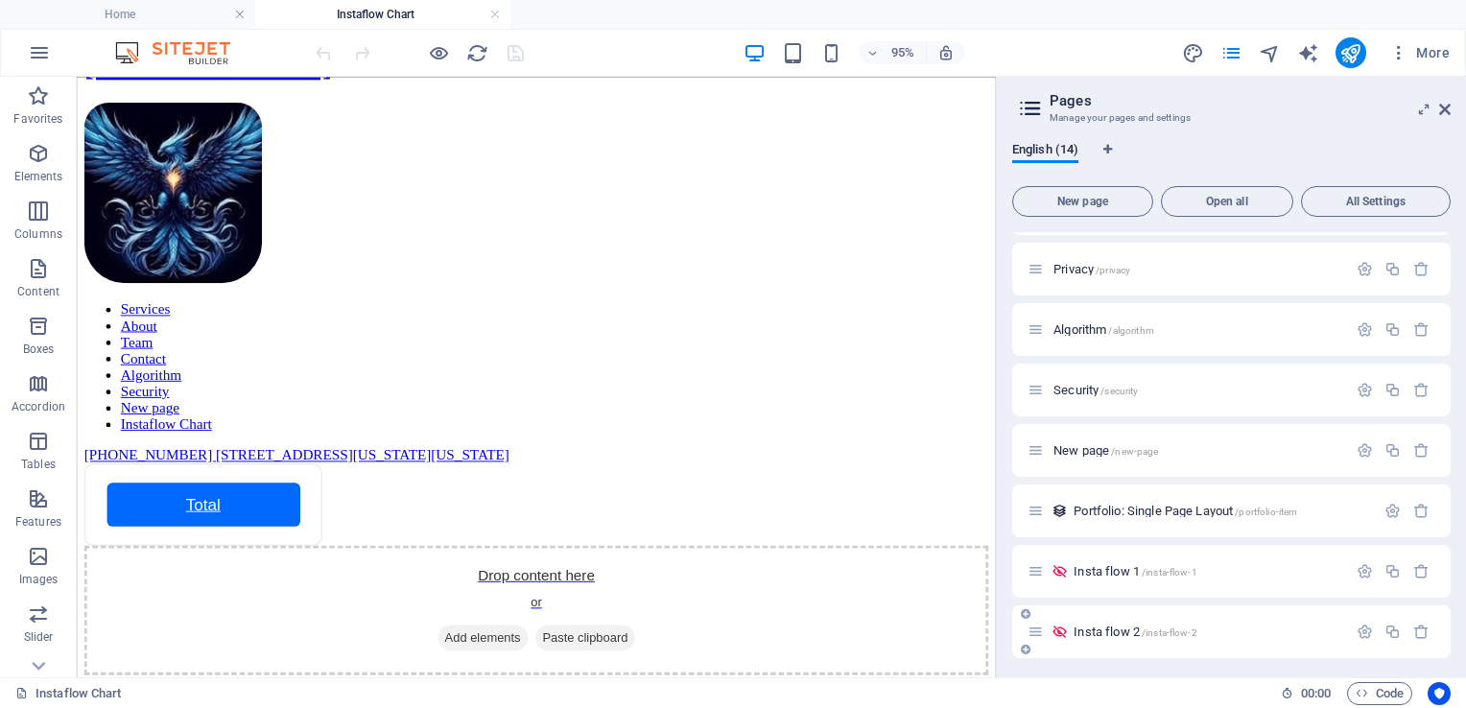
scroll to position [415, 0]
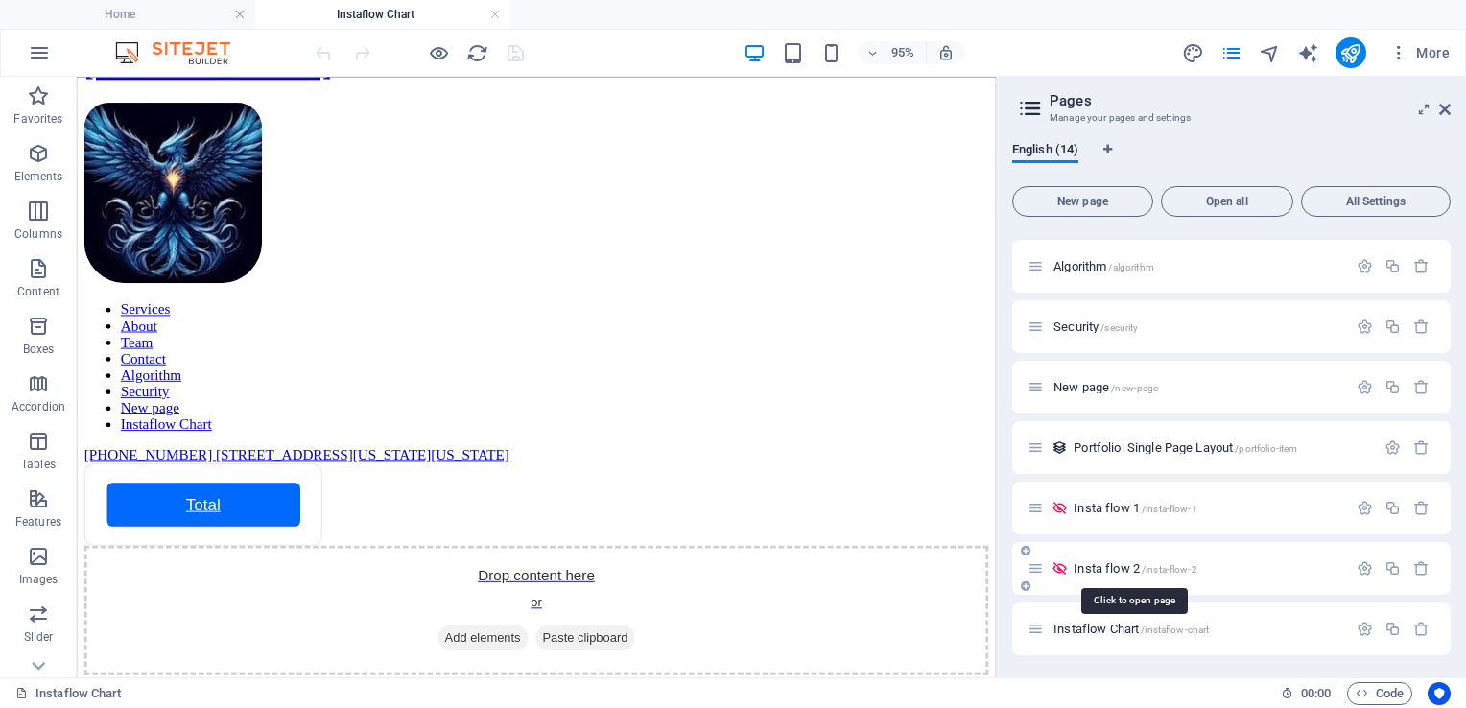
click at [1174, 570] on span "/insta-flow-2" at bounding box center [1170, 569] width 56 height 11
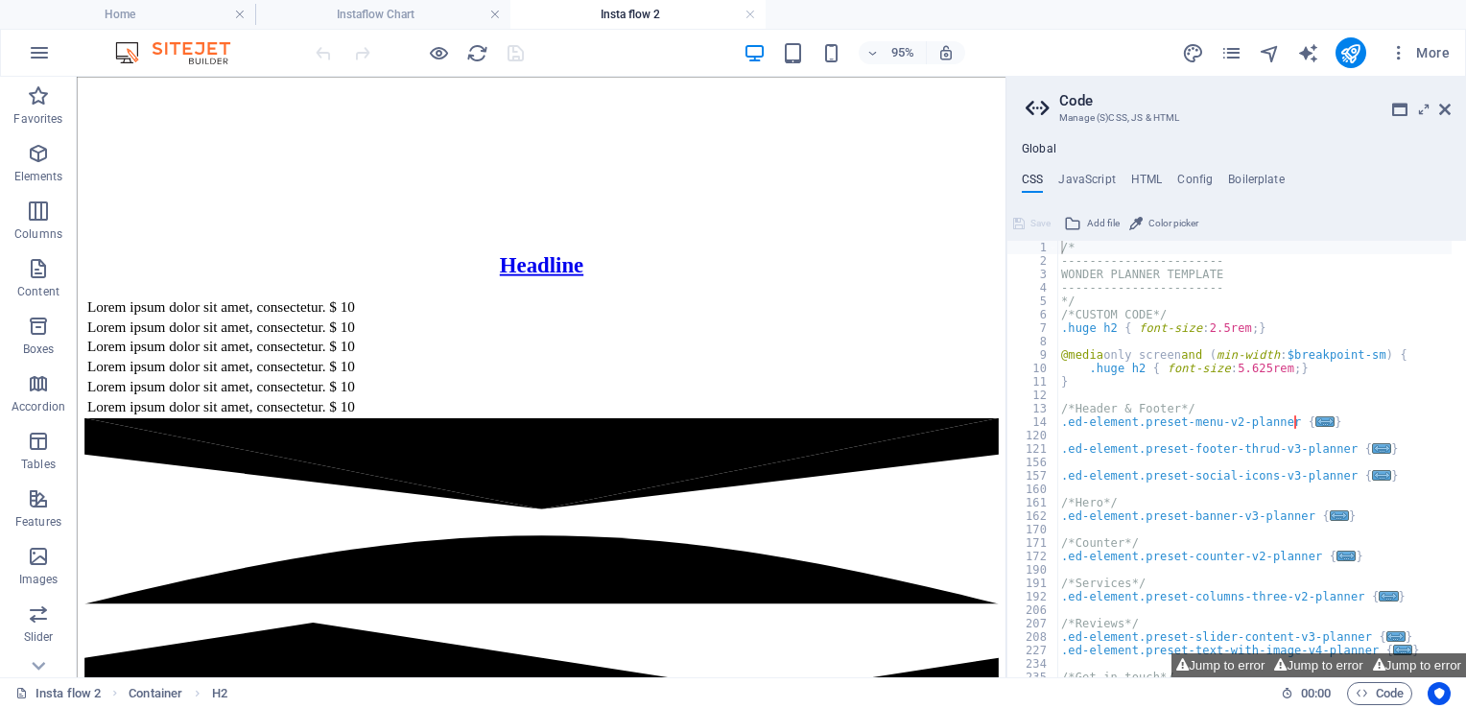
scroll to position [2495, 0]
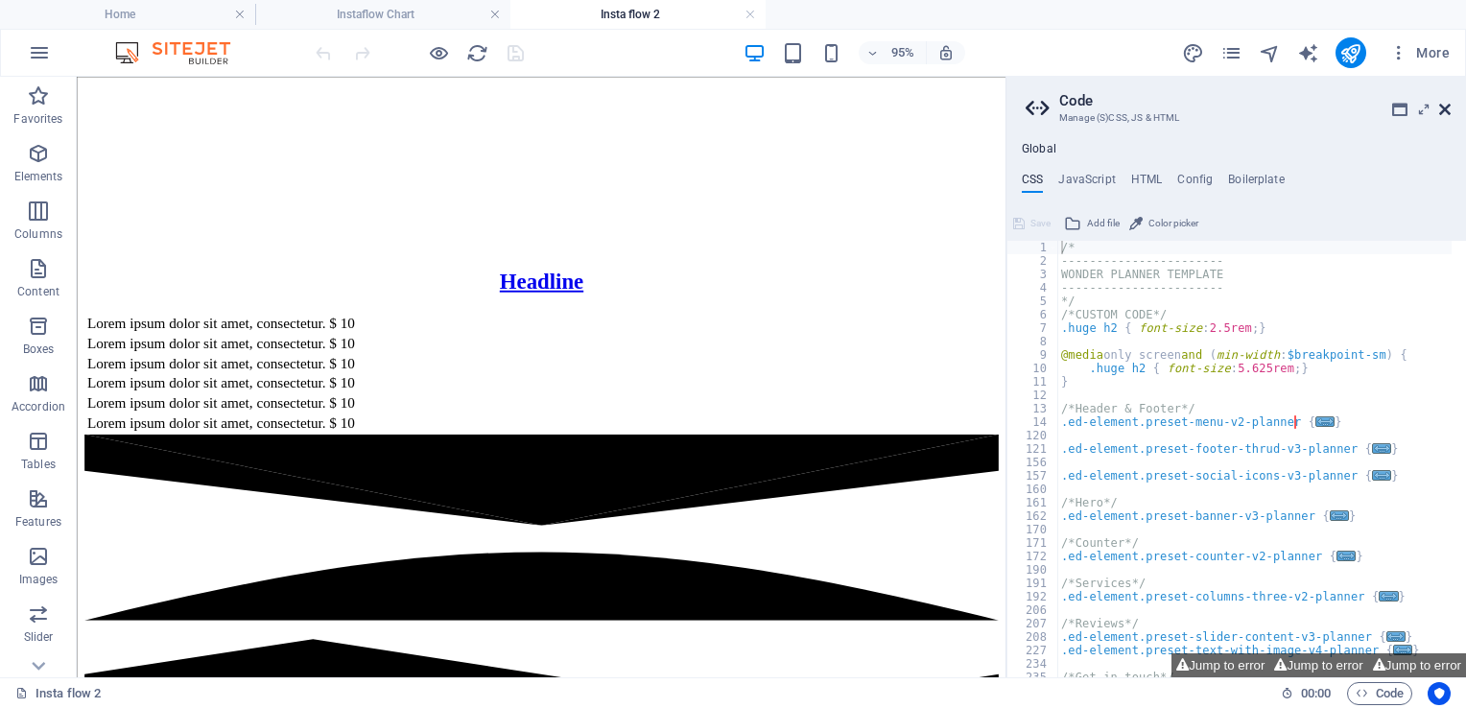
click at [1449, 107] on icon at bounding box center [1445, 109] width 12 height 15
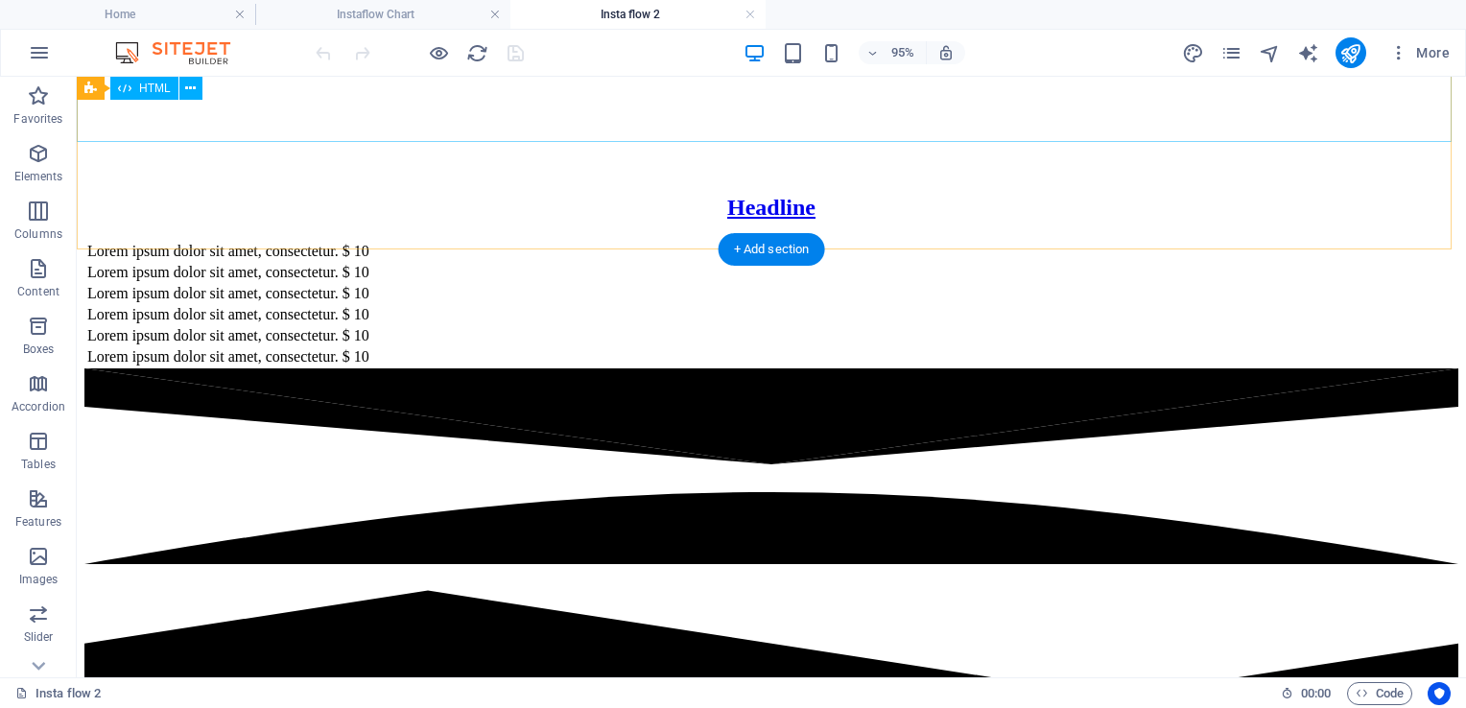
scroll to position [2403, 0]
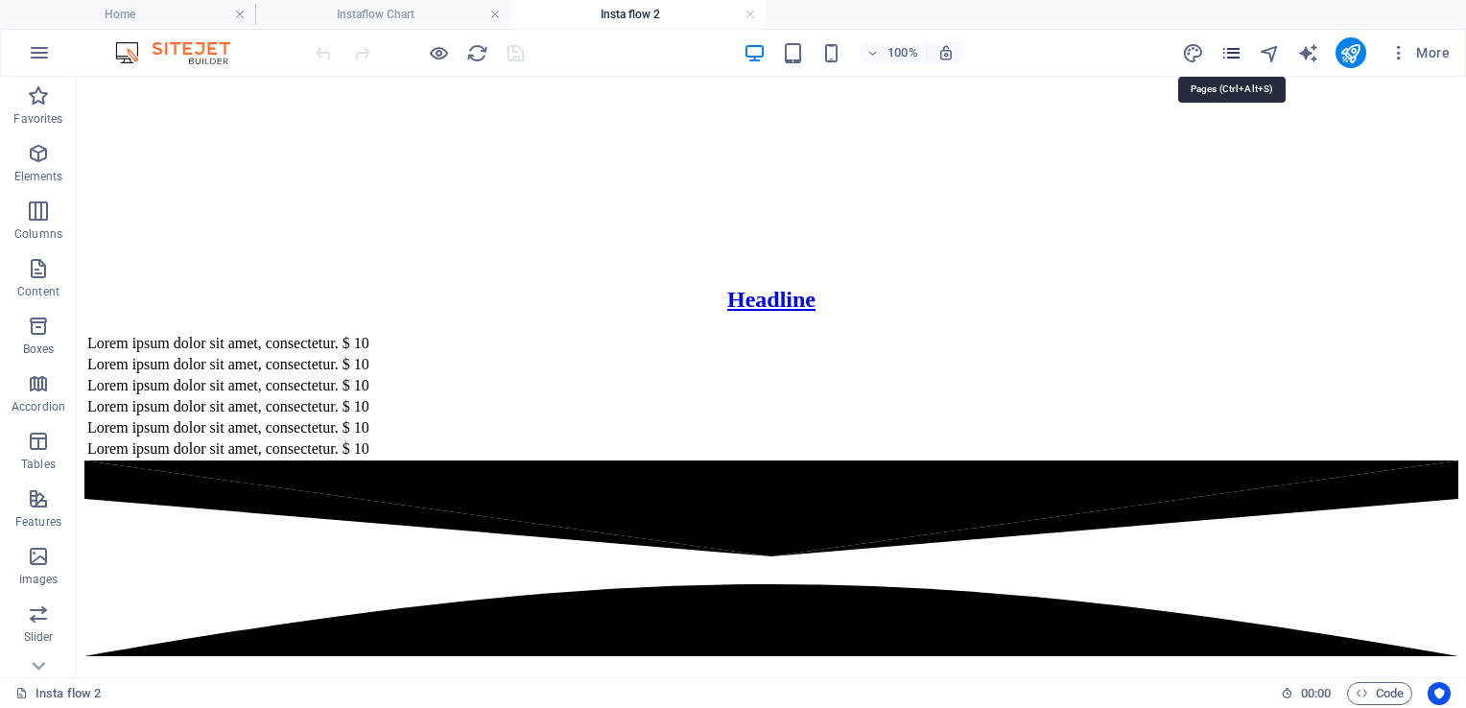
click at [1239, 50] on icon "pages" at bounding box center [1232, 53] width 22 height 22
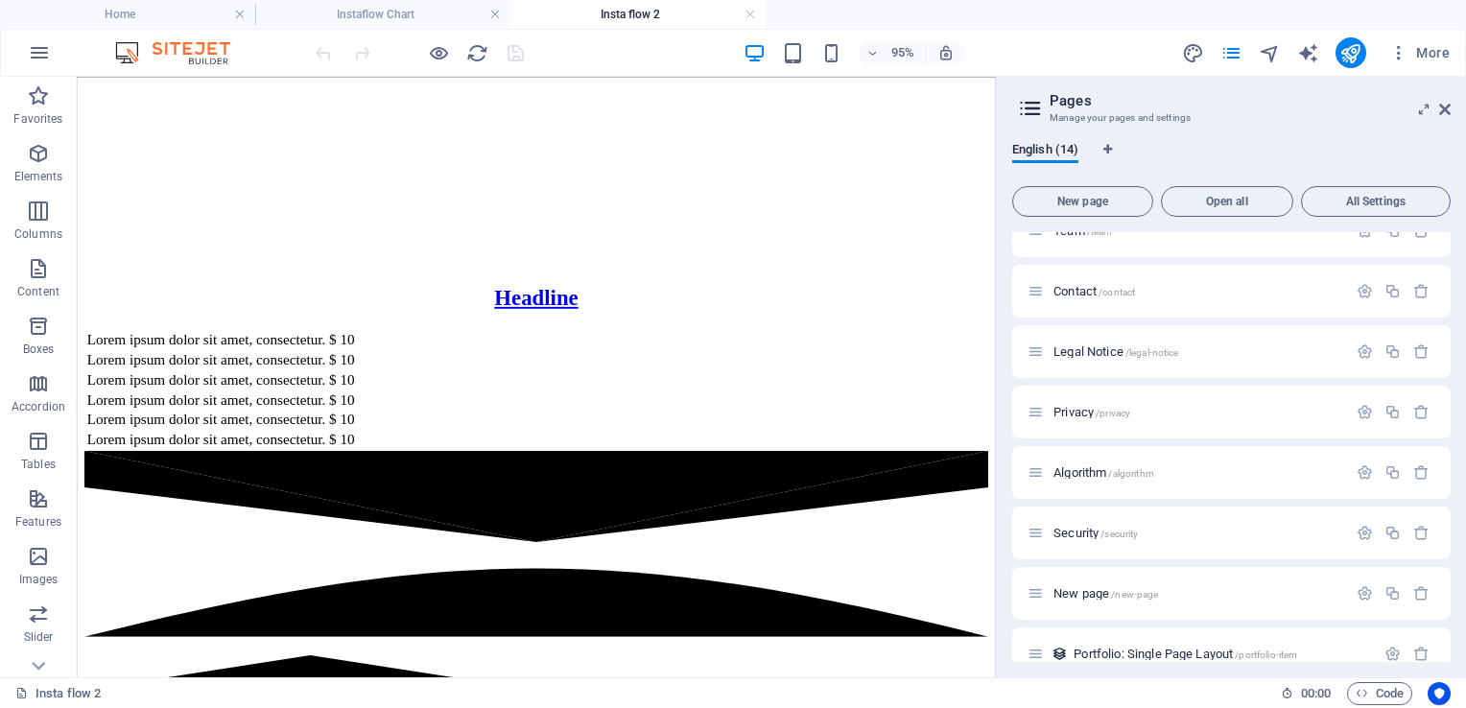
scroll to position [415, 0]
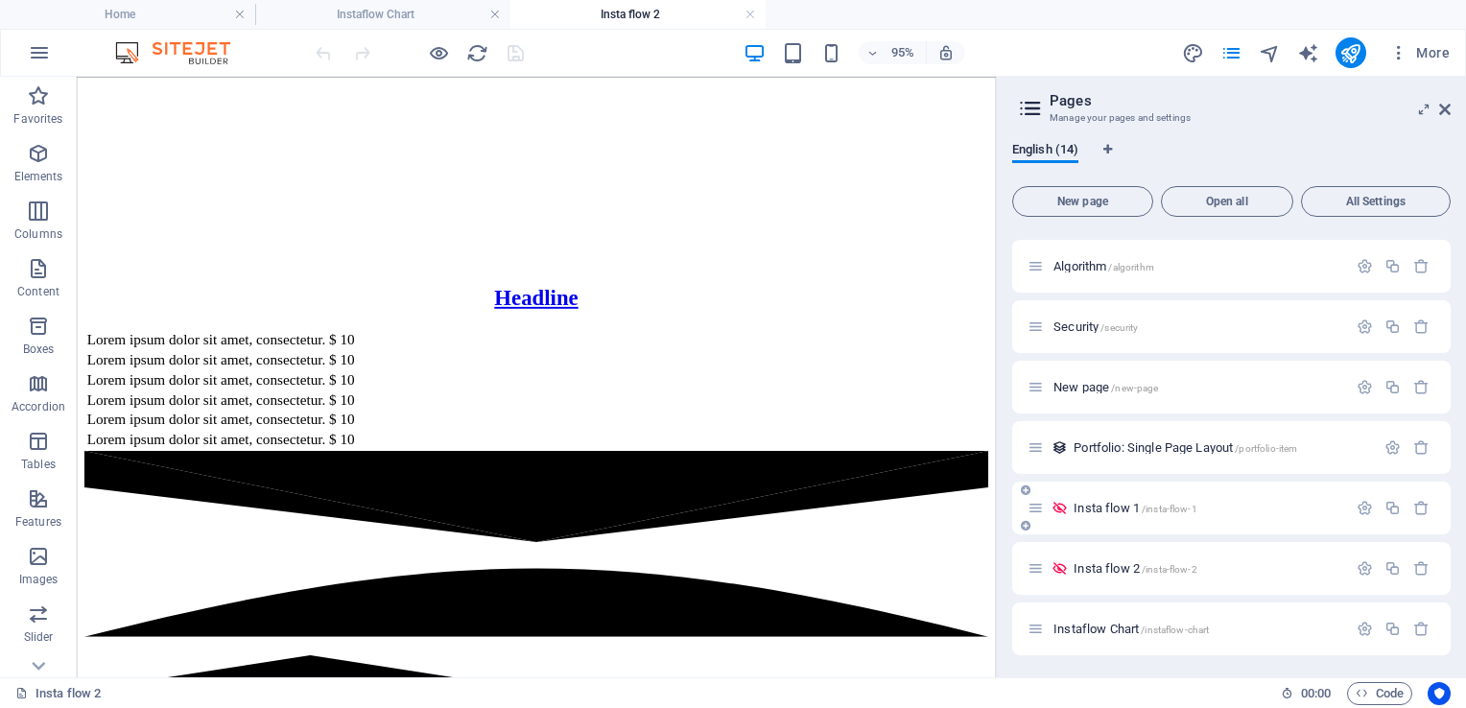
click at [1214, 490] on div "Insta flow 1 /insta-flow-1" at bounding box center [1231, 508] width 439 height 53
click at [1195, 510] on span "/insta-flow-1" at bounding box center [1170, 509] width 56 height 11
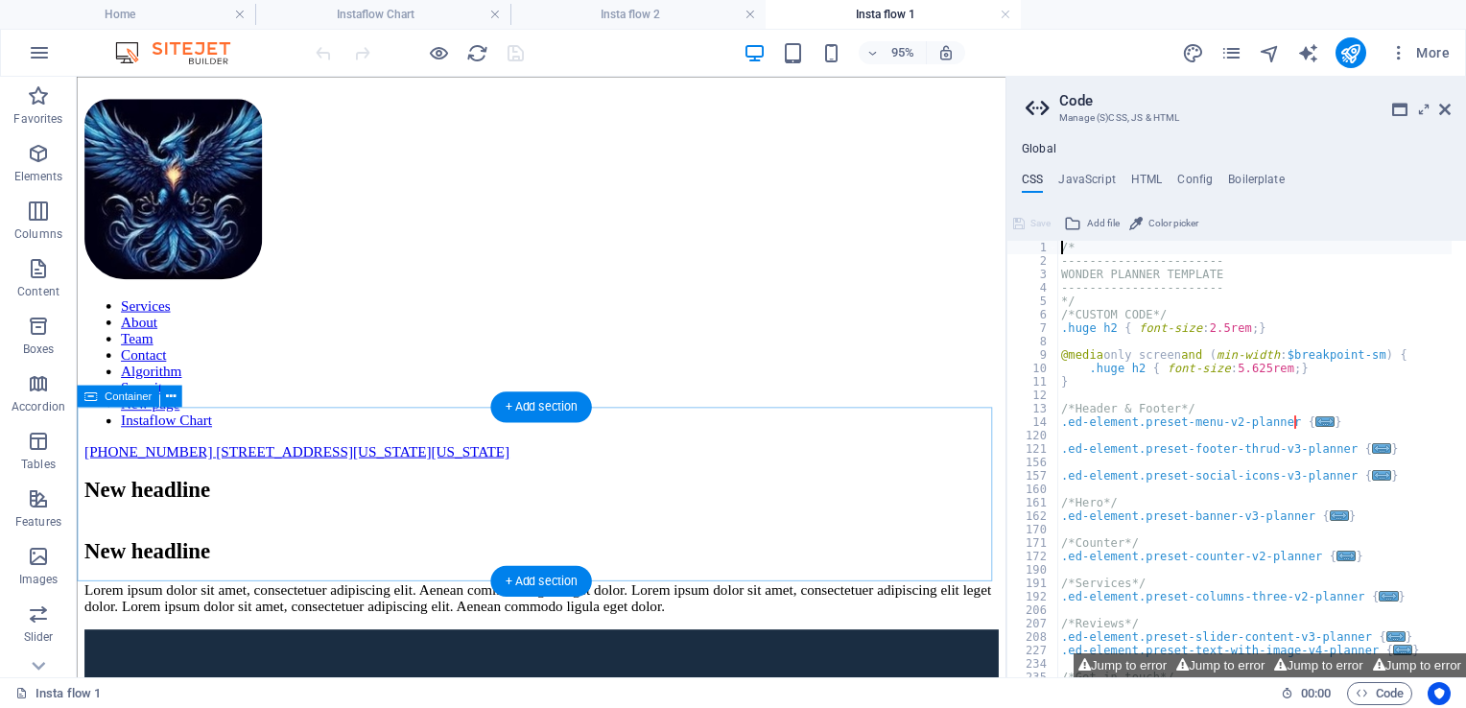
scroll to position [0, 0]
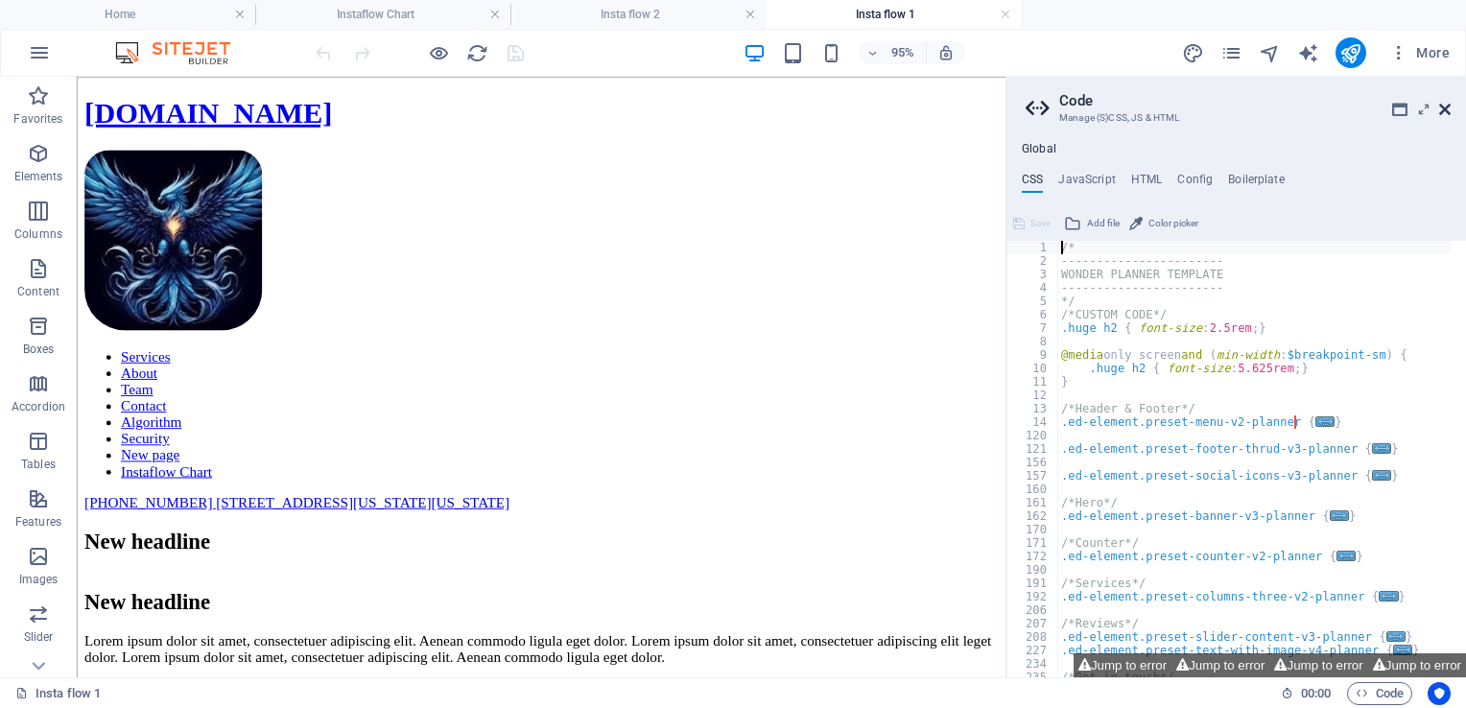
click at [1449, 111] on icon at bounding box center [1445, 109] width 12 height 15
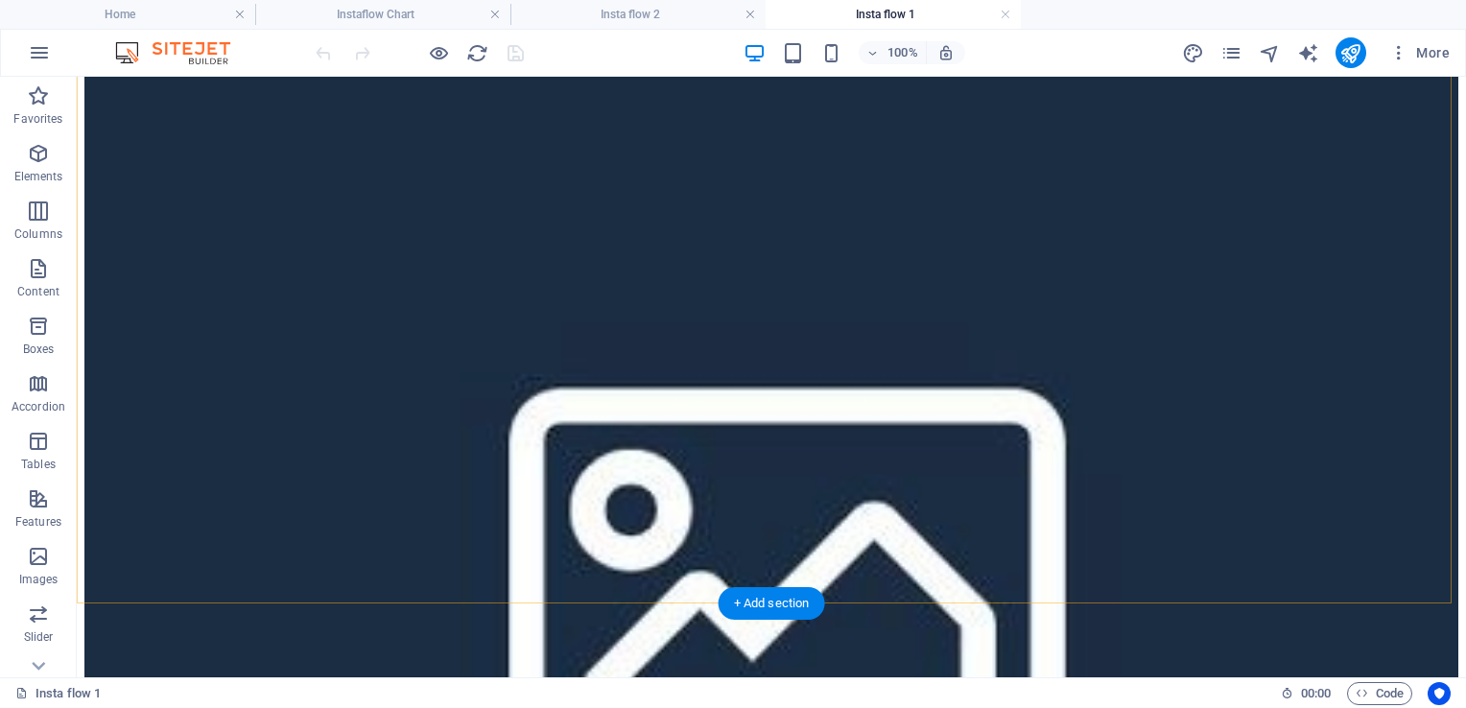
scroll to position [672, 0]
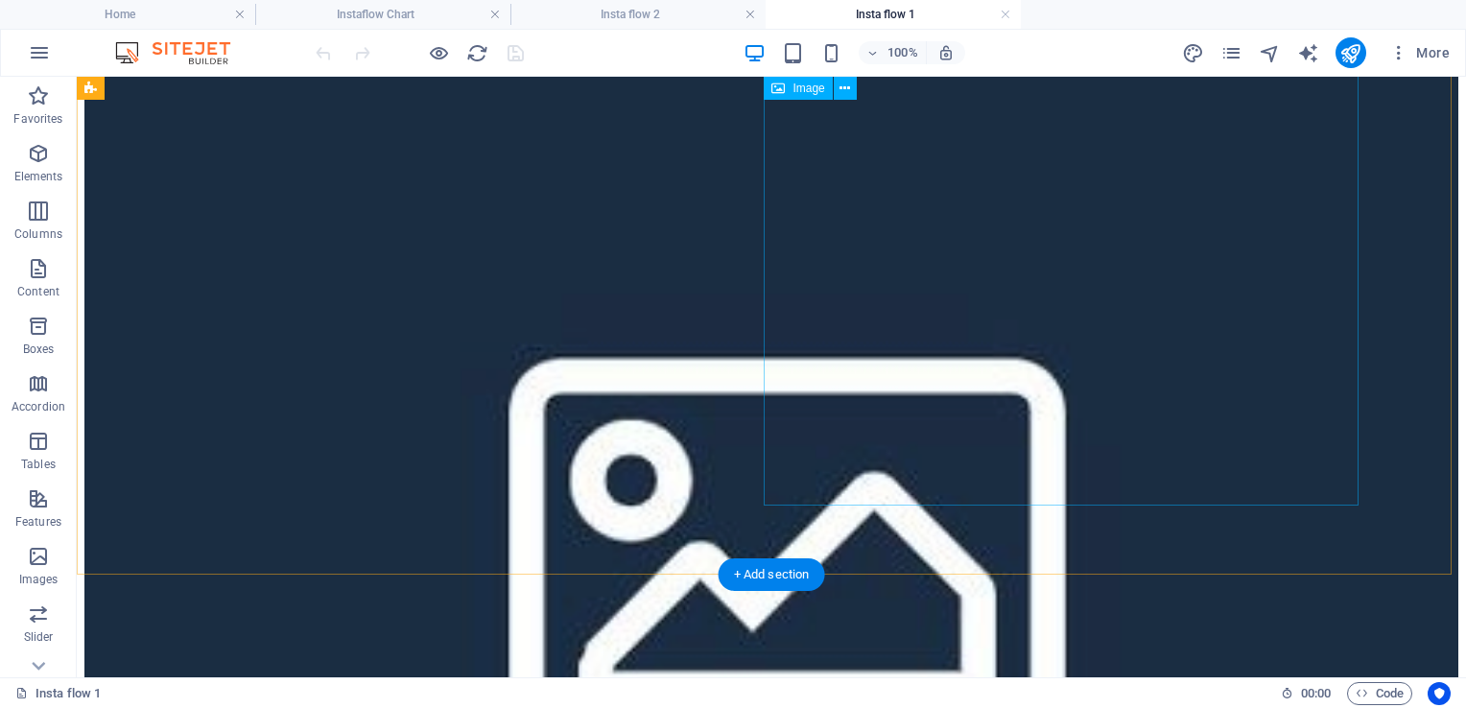
click at [1056, 259] on figure at bounding box center [771, 539] width 1374 height 998
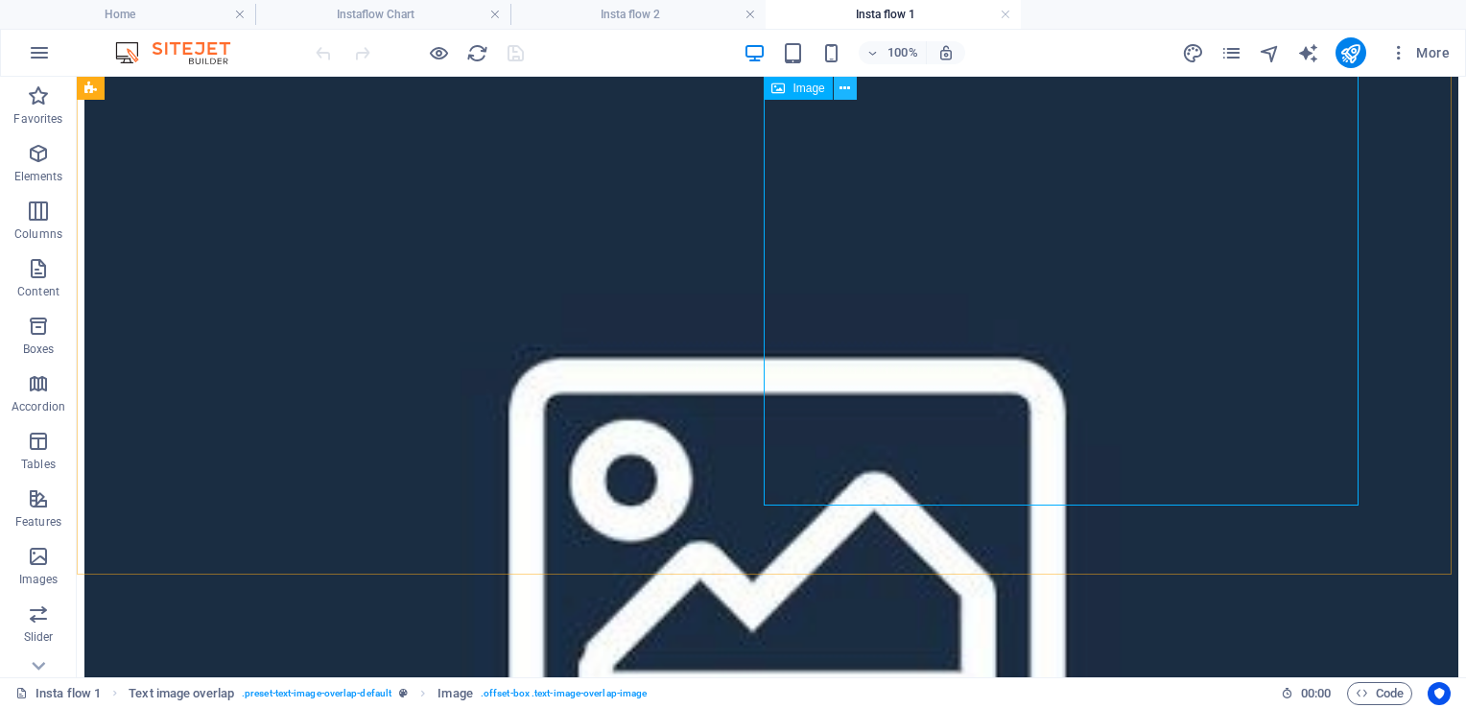
click at [849, 90] on icon at bounding box center [845, 89] width 11 height 20
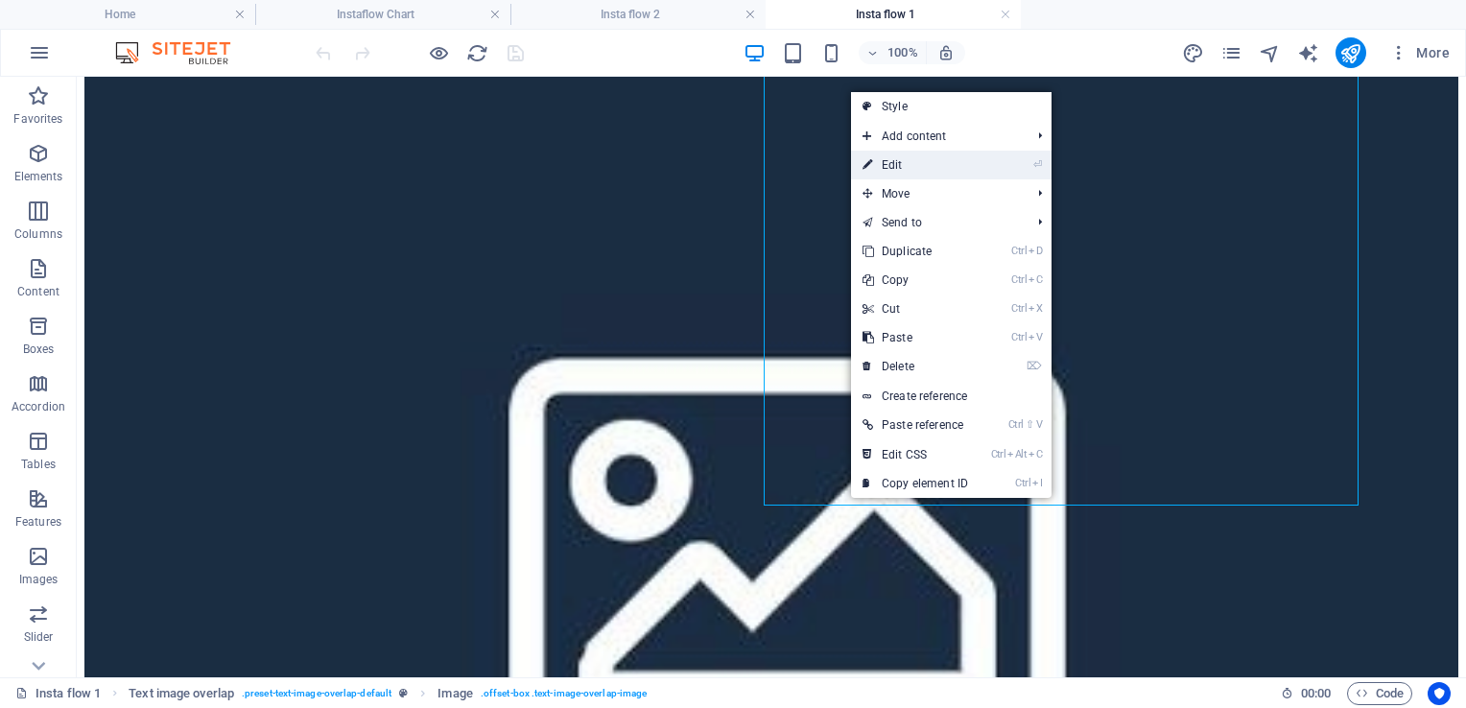
click at [932, 175] on link "⏎ Edit" at bounding box center [915, 165] width 129 height 29
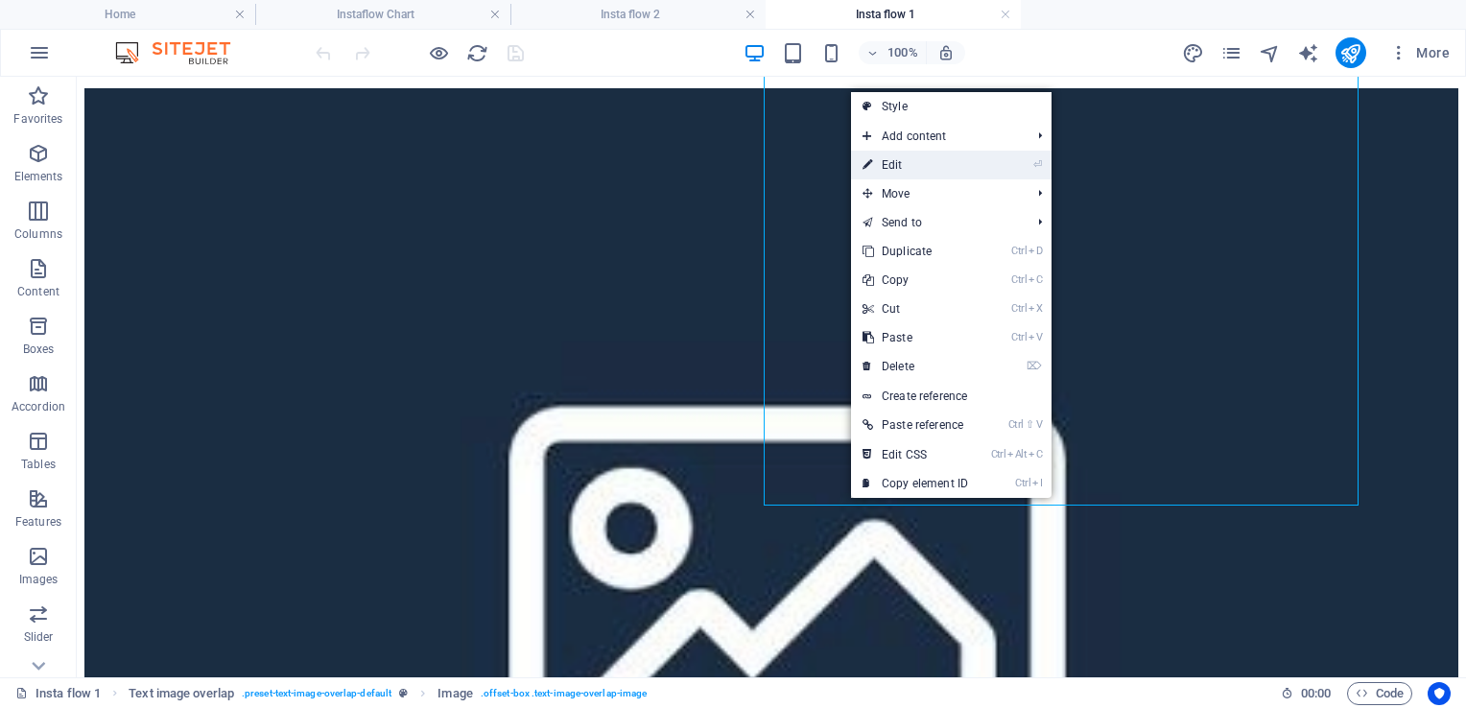
select select "%"
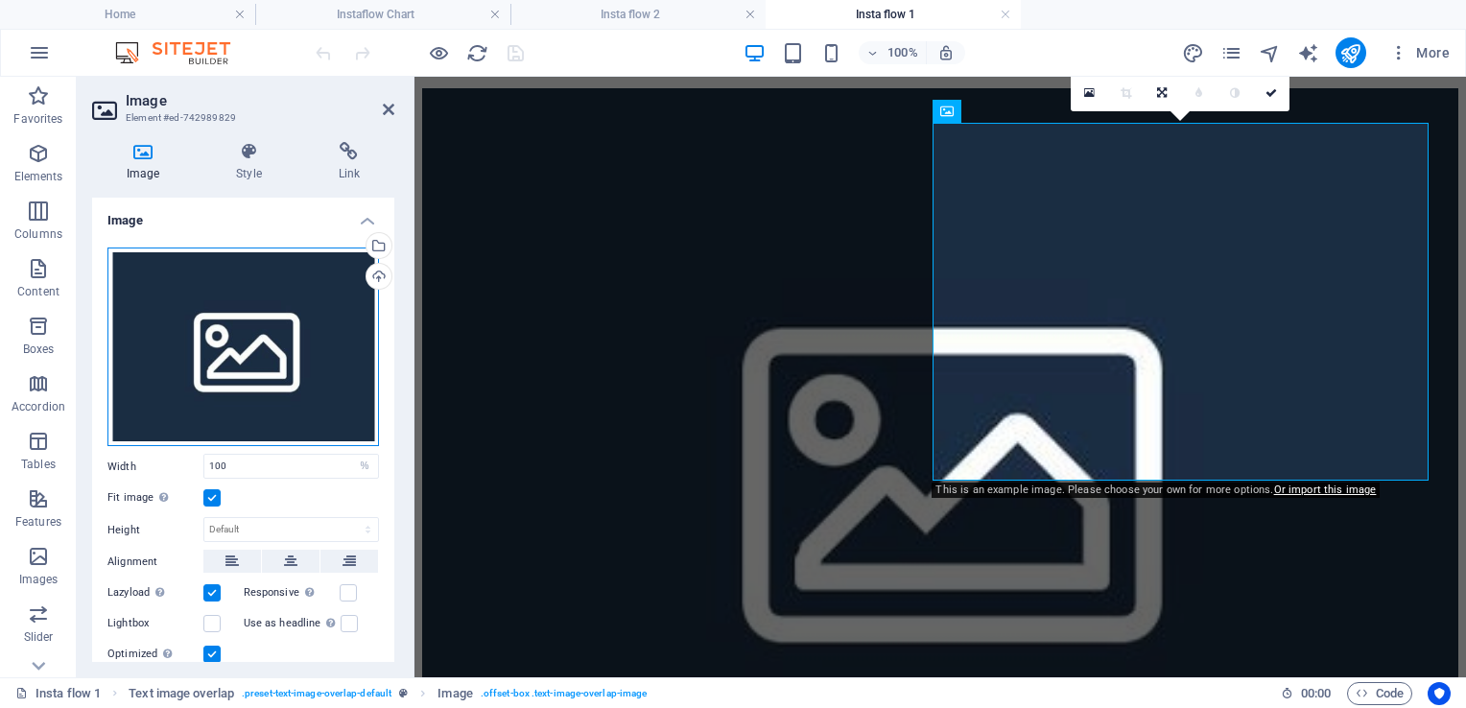
click at [258, 328] on div "Drag files here, click to choose files or select files from Files or our free s…" at bounding box center [243, 348] width 272 height 200
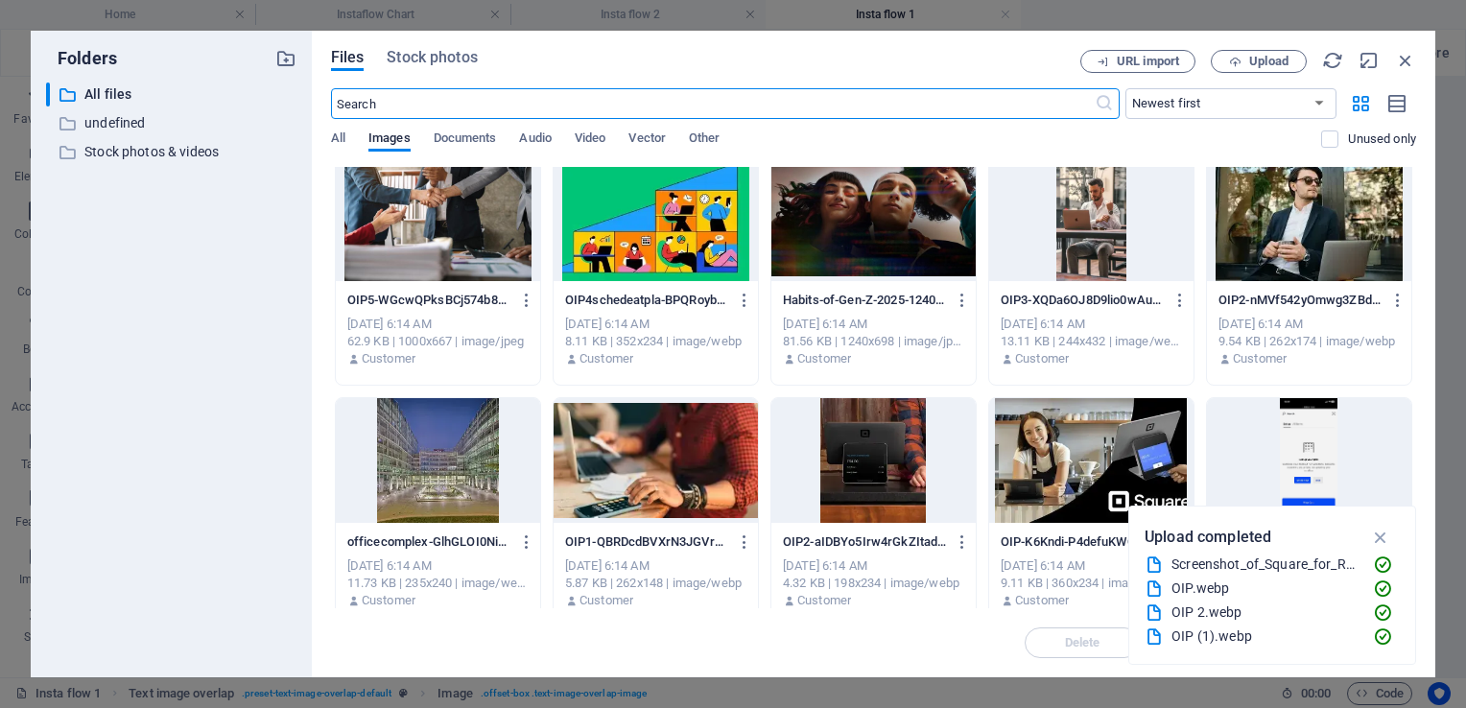
scroll to position [0, 0]
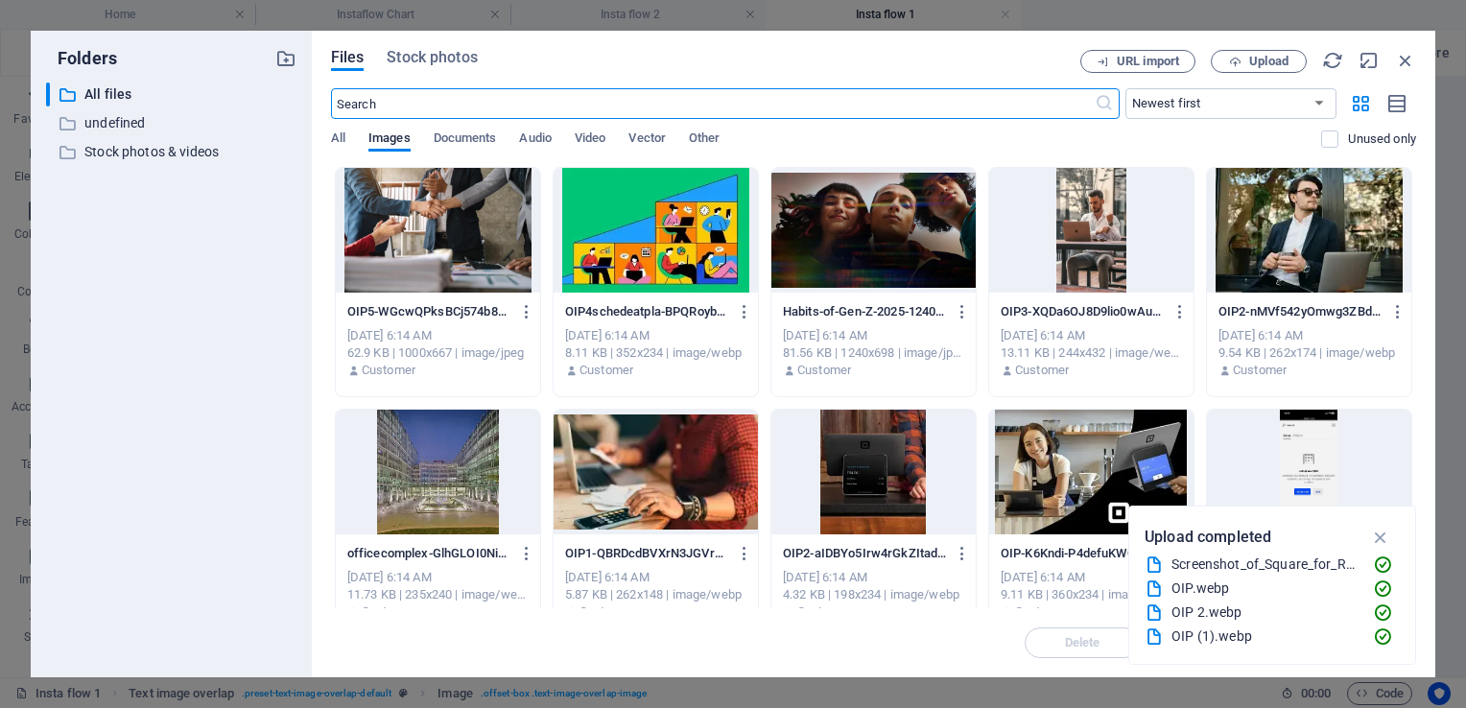
click at [435, 251] on div at bounding box center [438, 230] width 204 height 125
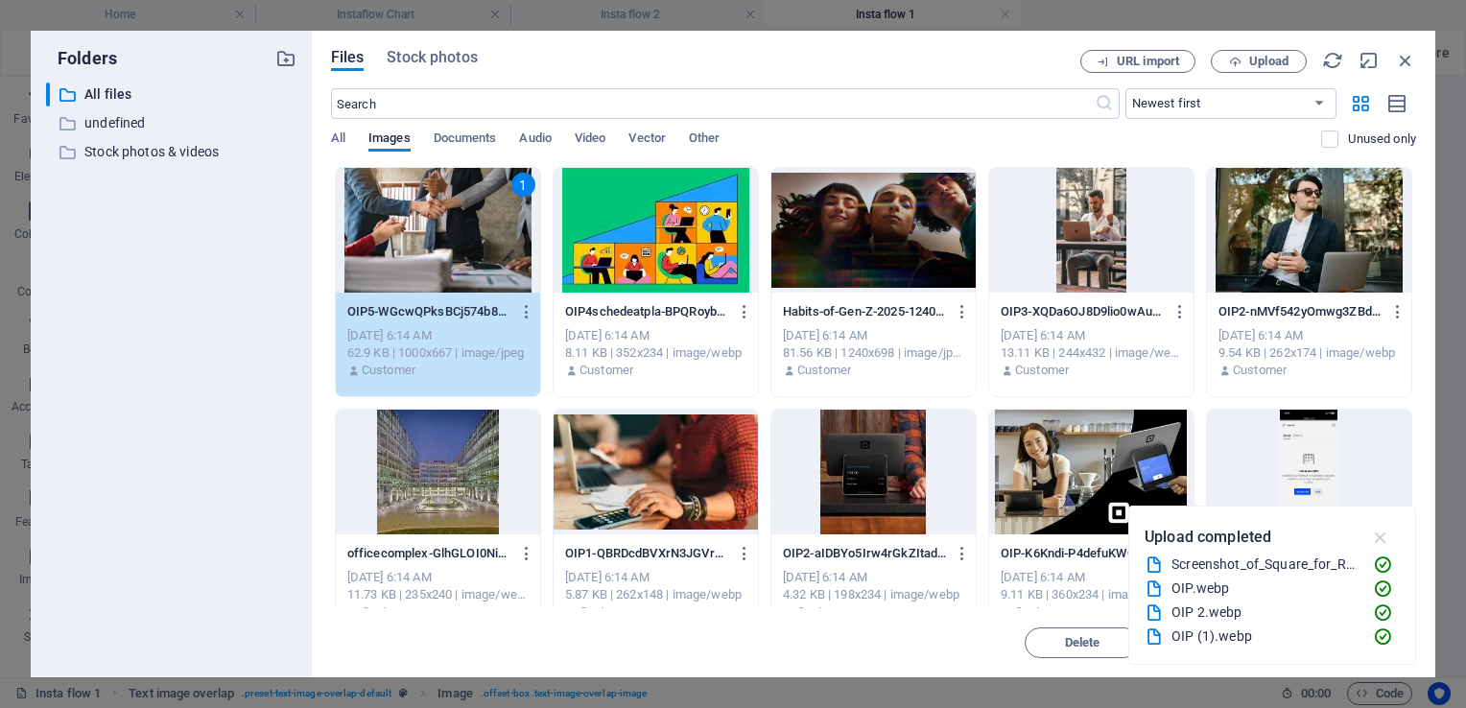
click at [1372, 529] on icon "button" at bounding box center [1381, 537] width 22 height 21
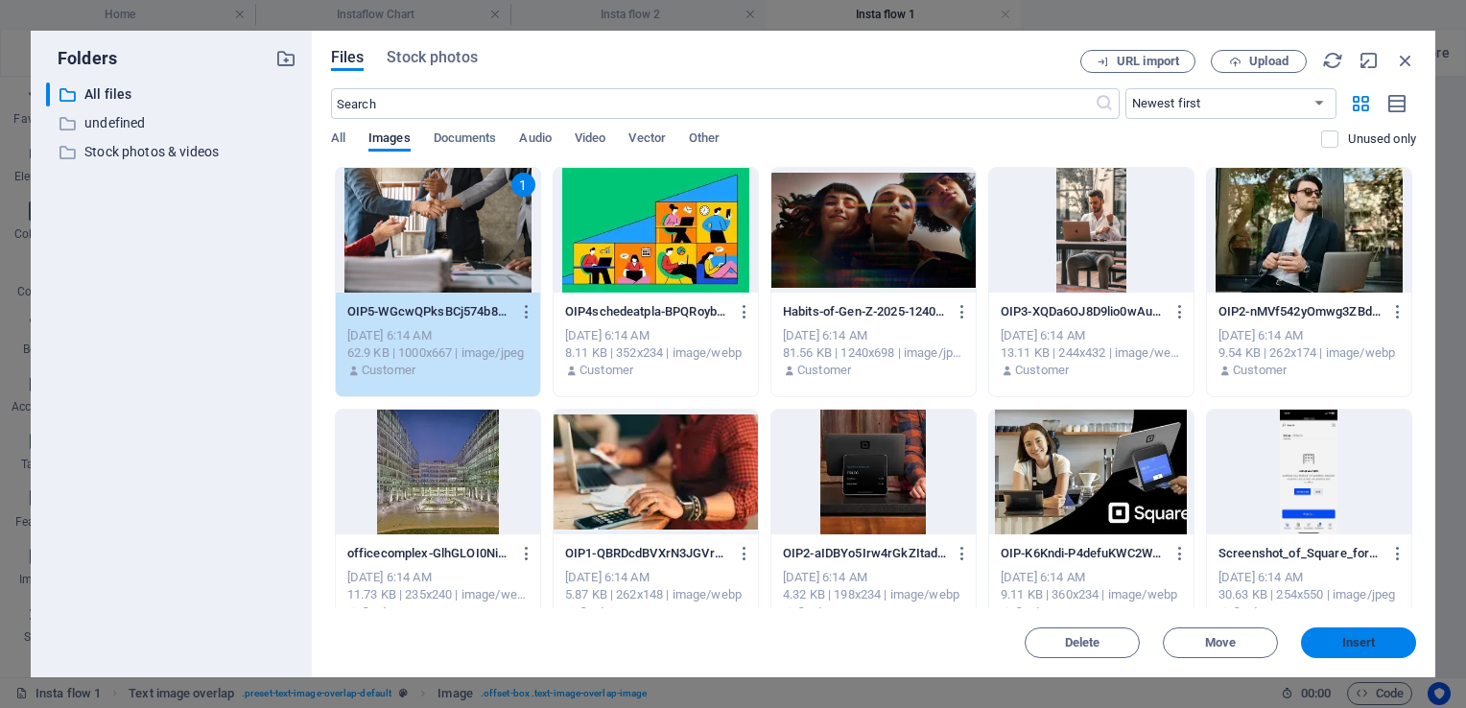
click at [1335, 639] on span "Insert" at bounding box center [1359, 643] width 100 height 12
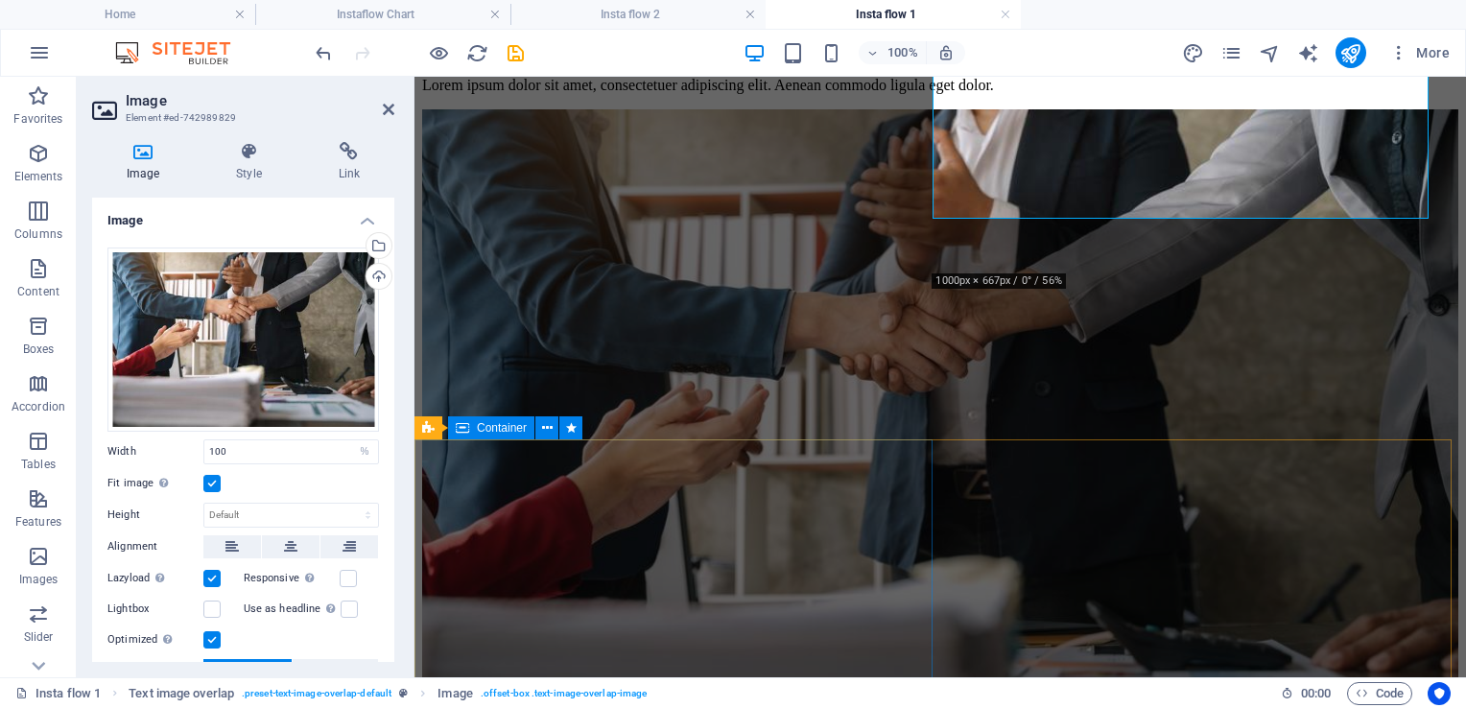
scroll to position [471, 0]
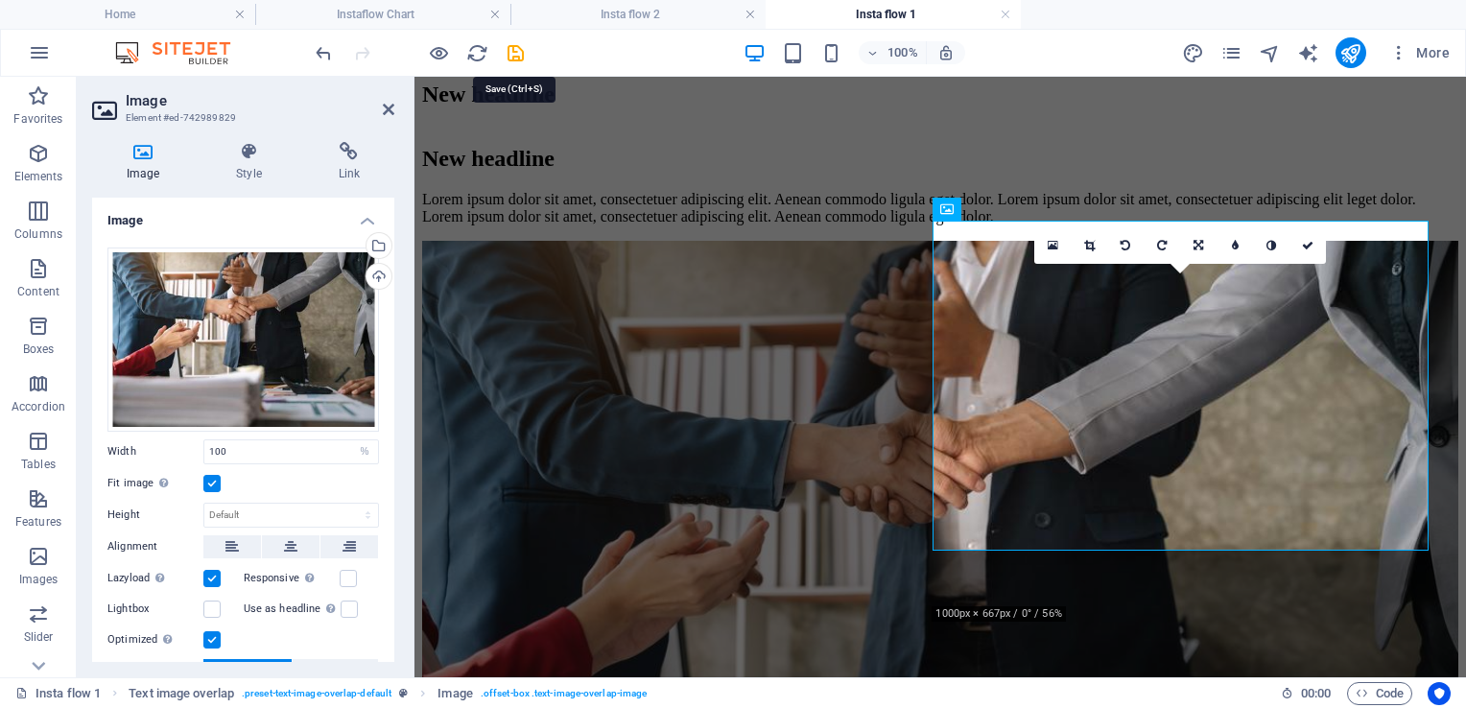
click at [510, 52] on icon "save" at bounding box center [516, 53] width 22 height 22
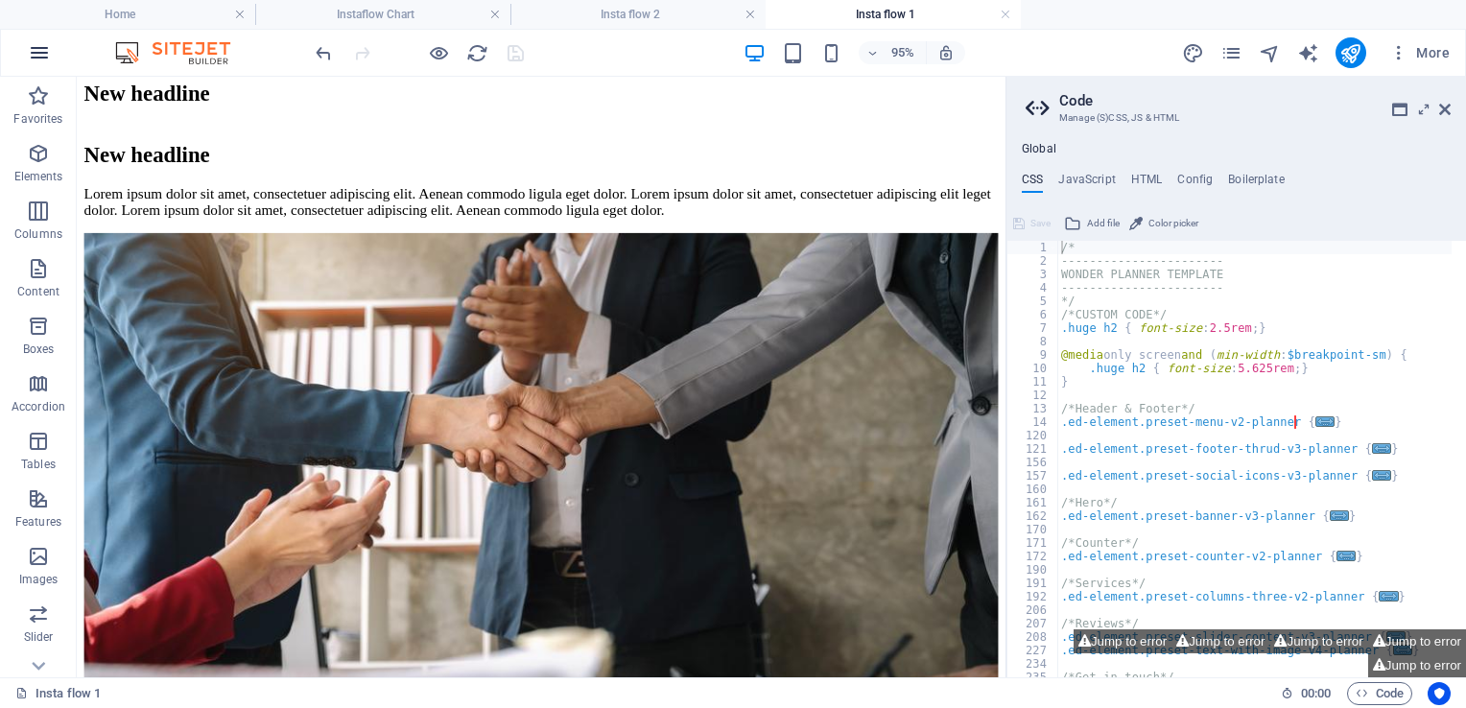
click at [48, 48] on icon "button" at bounding box center [39, 52] width 23 height 23
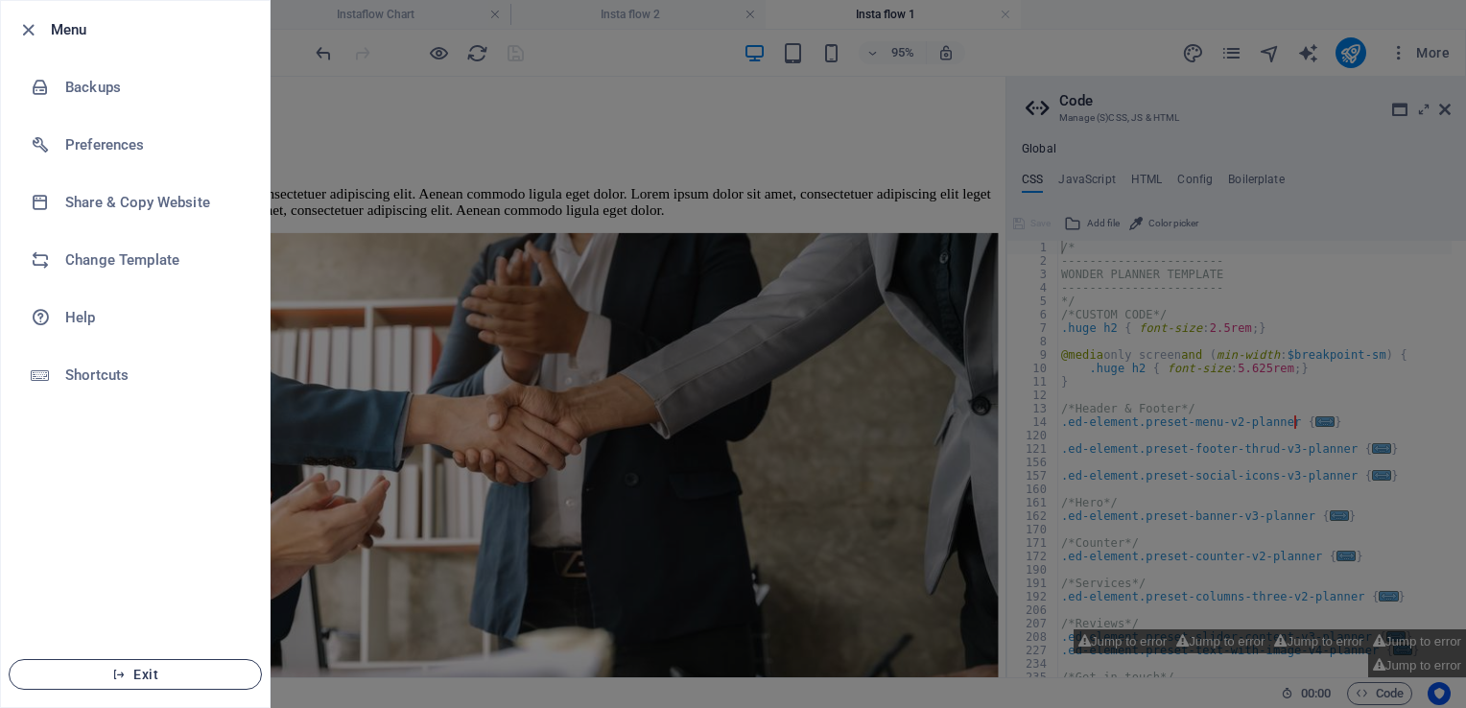
click at [119, 676] on icon "button" at bounding box center [118, 674] width 13 height 13
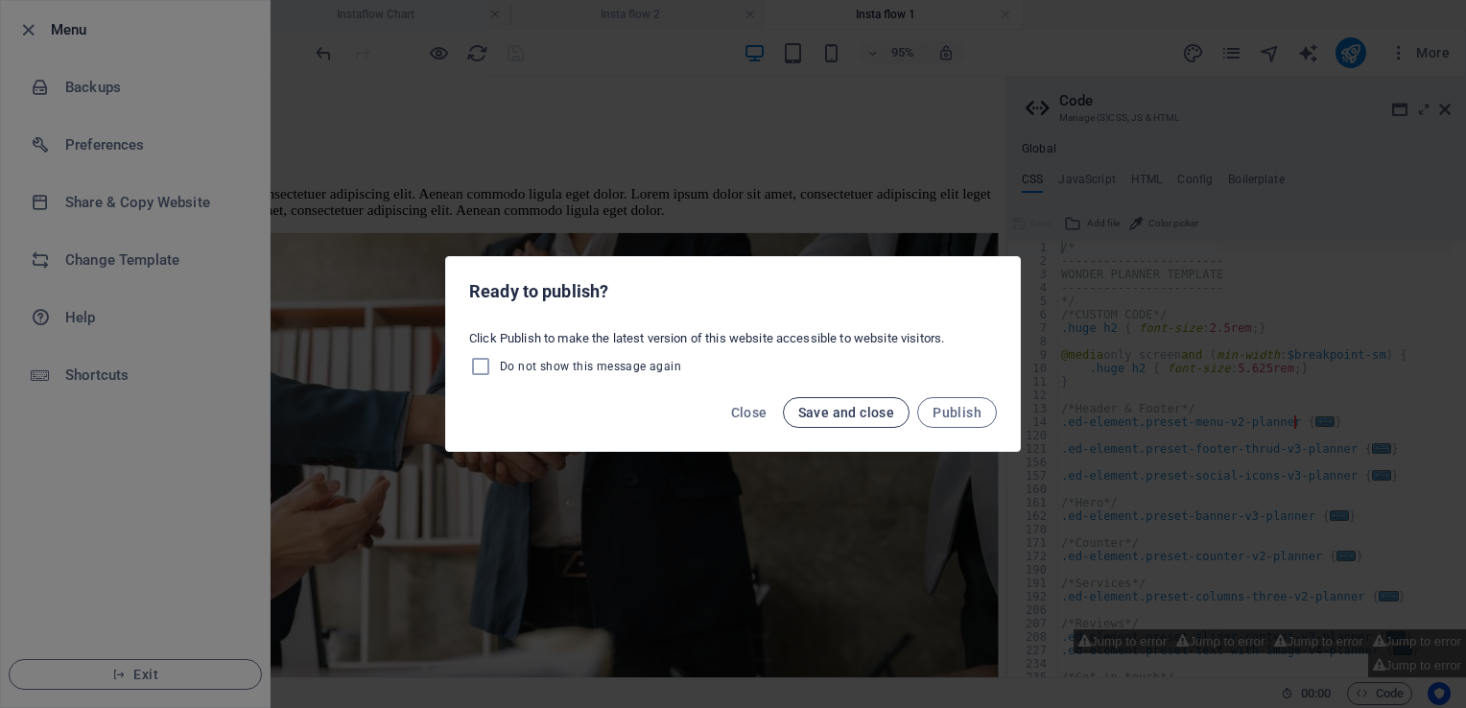
click at [836, 419] on span "Save and close" at bounding box center [846, 412] width 97 height 15
